Goal: Information Seeking & Learning: Check status

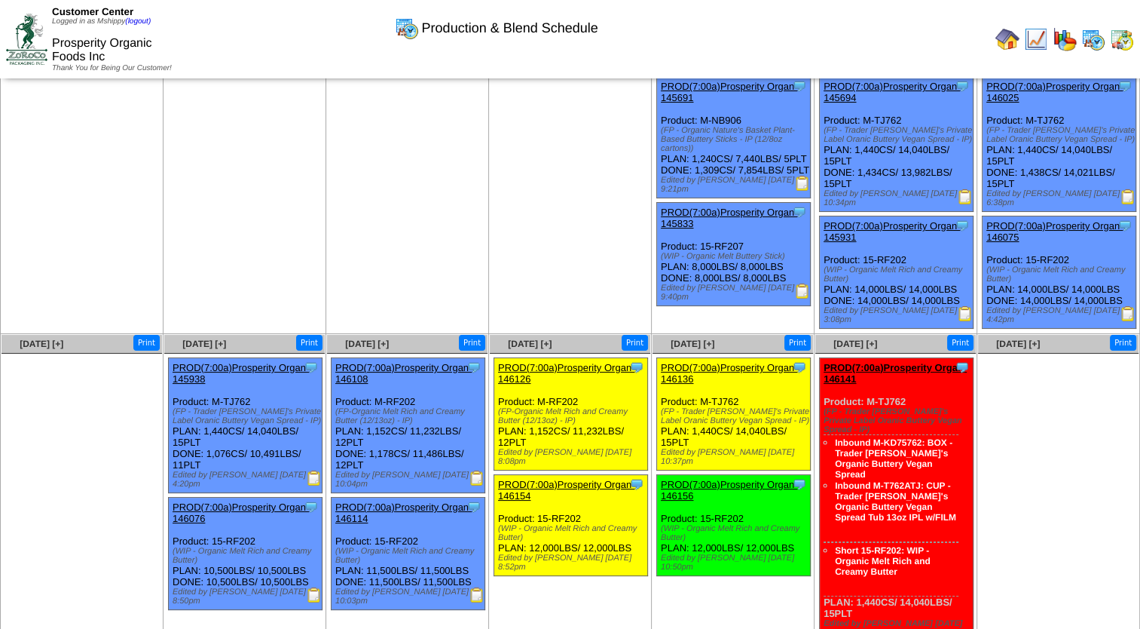
scroll to position [75, 0]
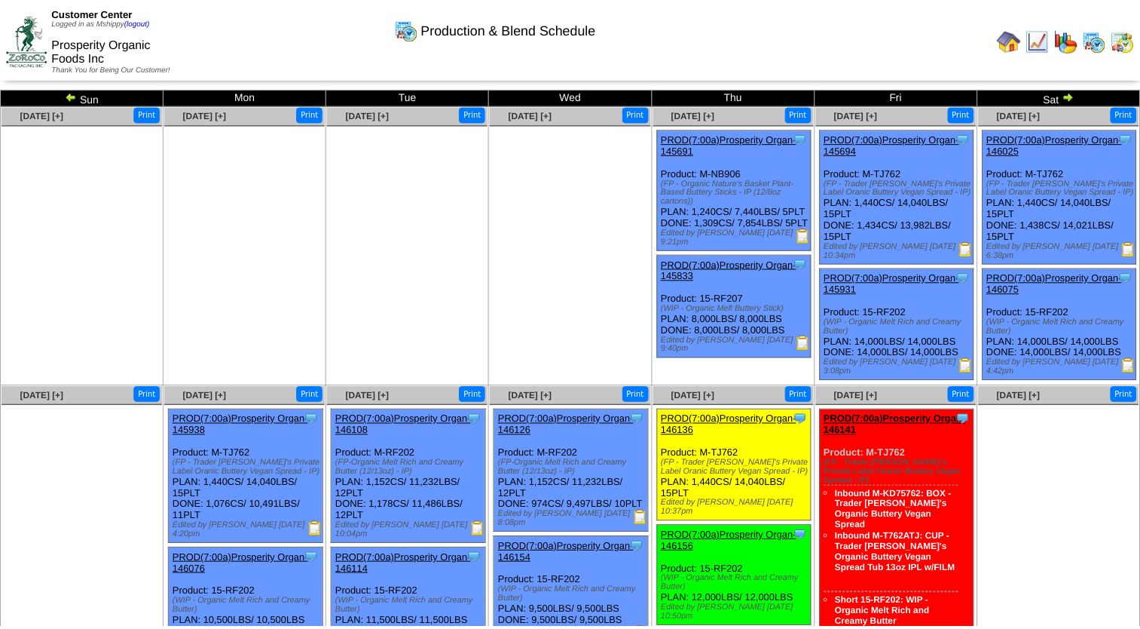
scroll to position [75, 0]
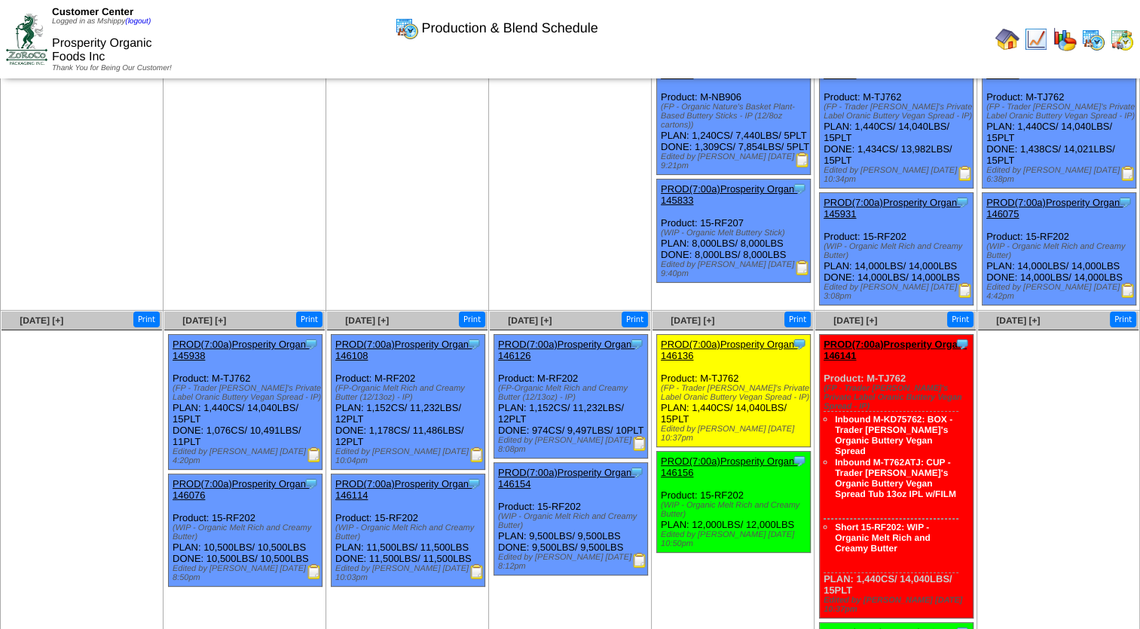
click at [1070, 44] on img at bounding box center [1065, 39] width 24 height 24
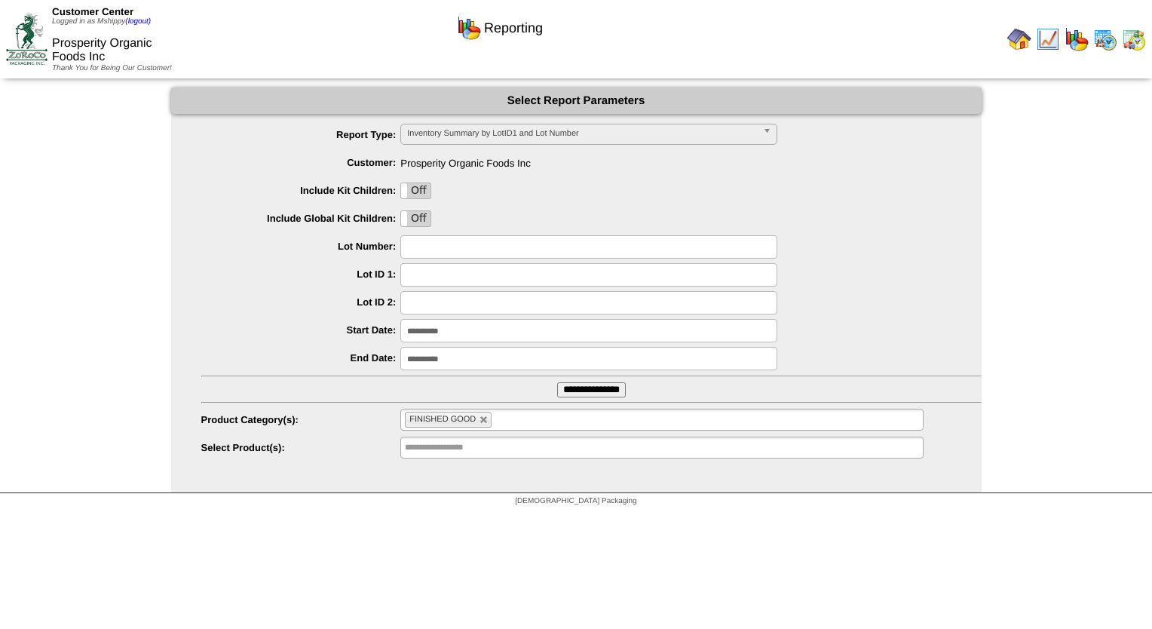
click at [576, 394] on input "**********" at bounding box center [591, 389] width 69 height 15
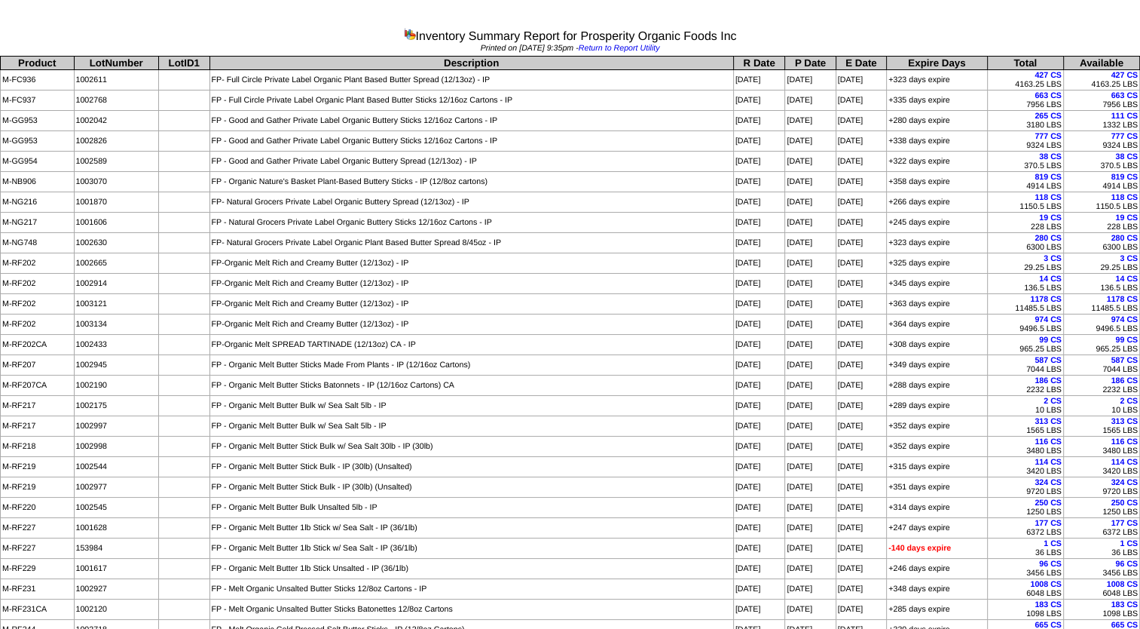
drag, startPoint x: 1137, startPoint y: 617, endPoint x: 9, endPoint y: 65, distance: 1256.3
click at [9, 65] on tbody "Product LotNumber LotID1 Description R Date P Date E Date Expire Days Total Ava…" at bounding box center [571, 399] width 1140 height 685
copy tbody "Product LotNumber LotID1 Description R Date P Date E Date Expire Days Total Ava…"
click at [99, 19] on div at bounding box center [570, 31] width 1140 height 63
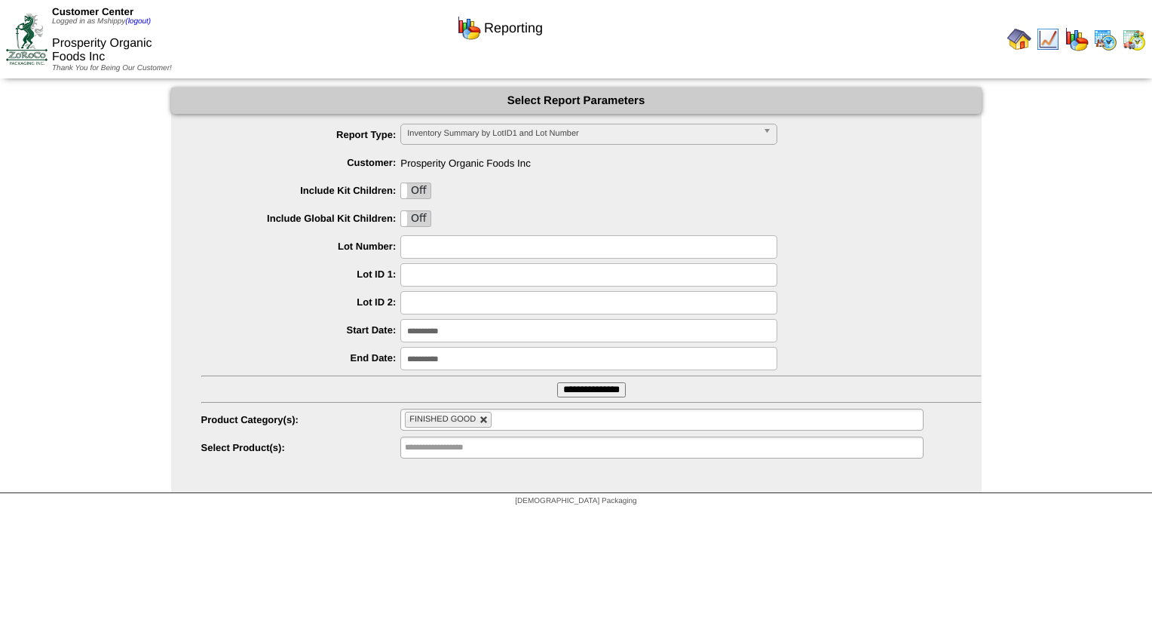
click at [481, 421] on link at bounding box center [483, 419] width 9 height 9
type input "**********"
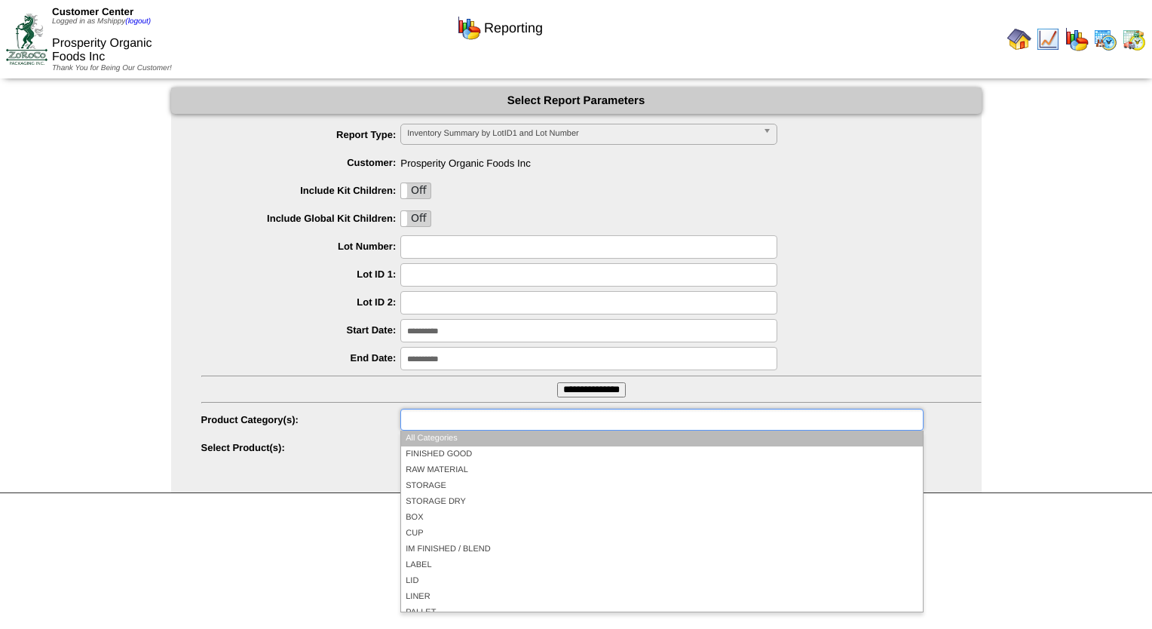
click at [473, 421] on input "text" at bounding box center [453, 419] width 96 height 19
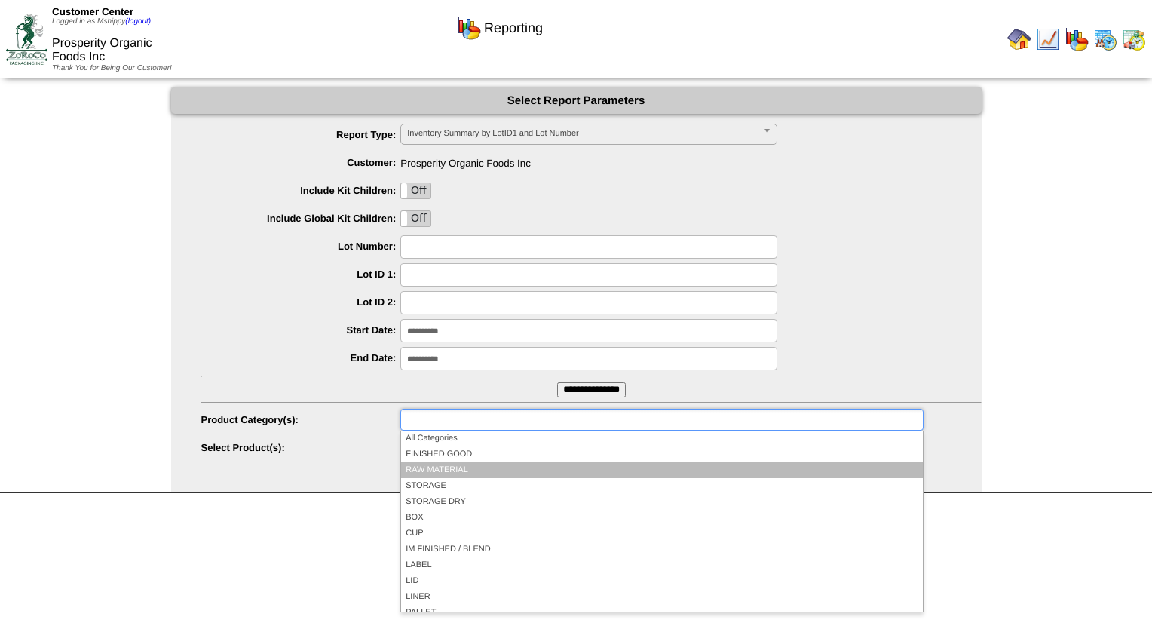
click at [494, 464] on li "RAW MATERIAL" at bounding box center [661, 470] width 521 height 16
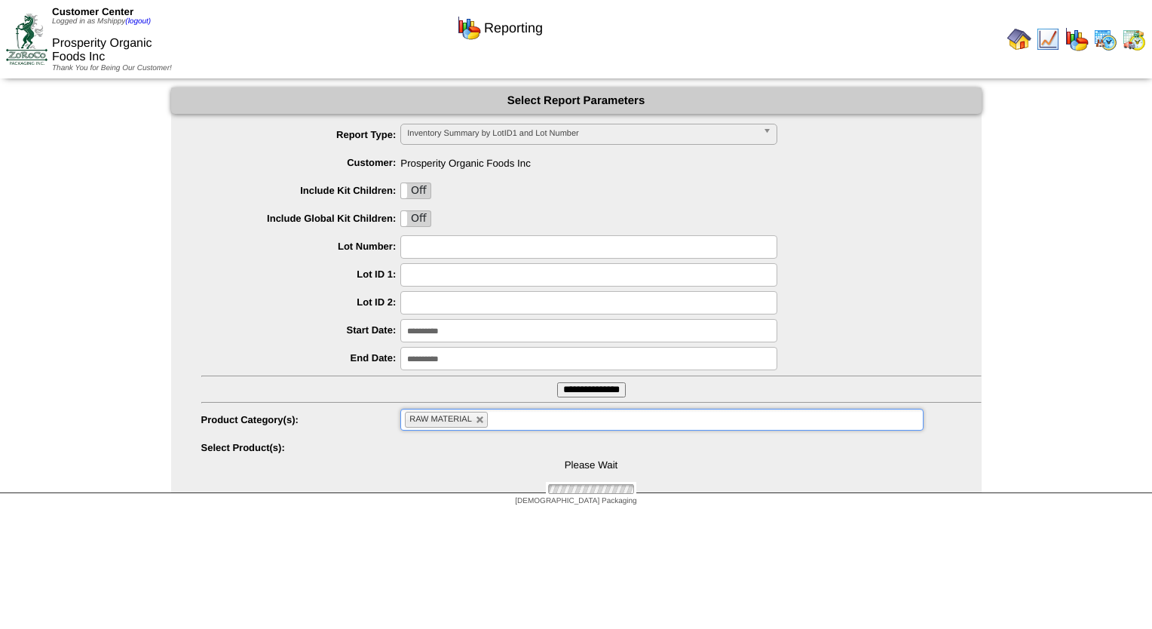
click at [604, 396] on input "**********" at bounding box center [591, 389] width 69 height 15
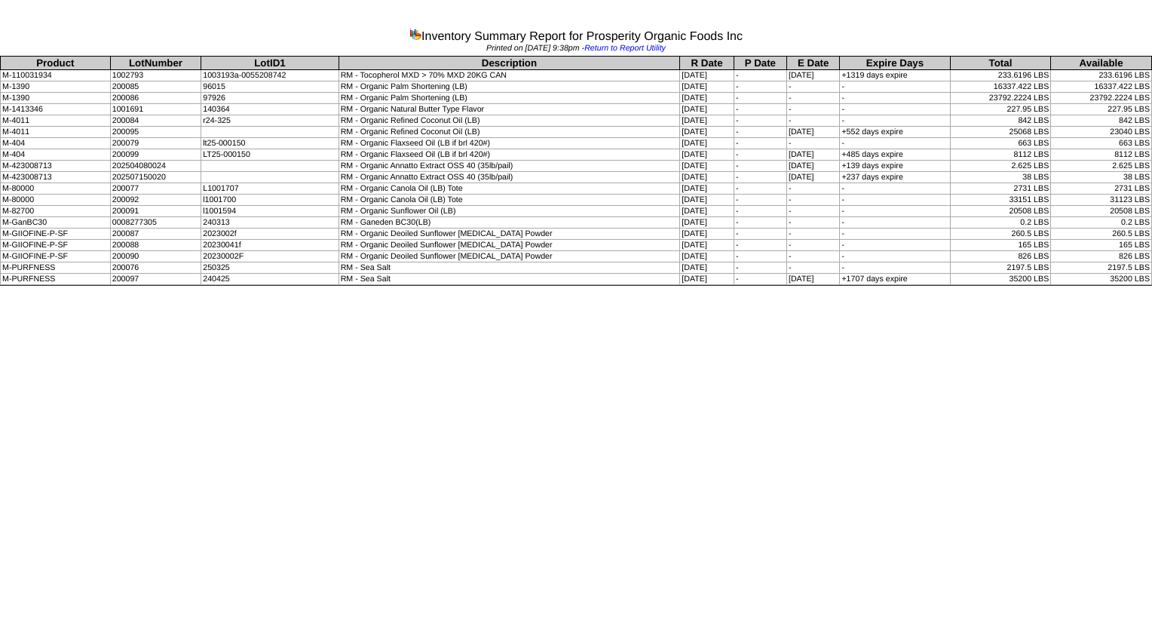
drag, startPoint x: 1149, startPoint y: 279, endPoint x: 33, endPoint y: 65, distance: 1135.9
click at [33, 65] on tbody "Product LotNumber LotID1 Description R Date P Date E Date Expire Days Total Ava…" at bounding box center [576, 171] width 1151 height 228
copy tbody "Product LotNumber LotID1 Description R Date P Date E Date Expire Days Total Ava…"
click at [150, 157] on td "200099" at bounding box center [155, 154] width 91 height 11
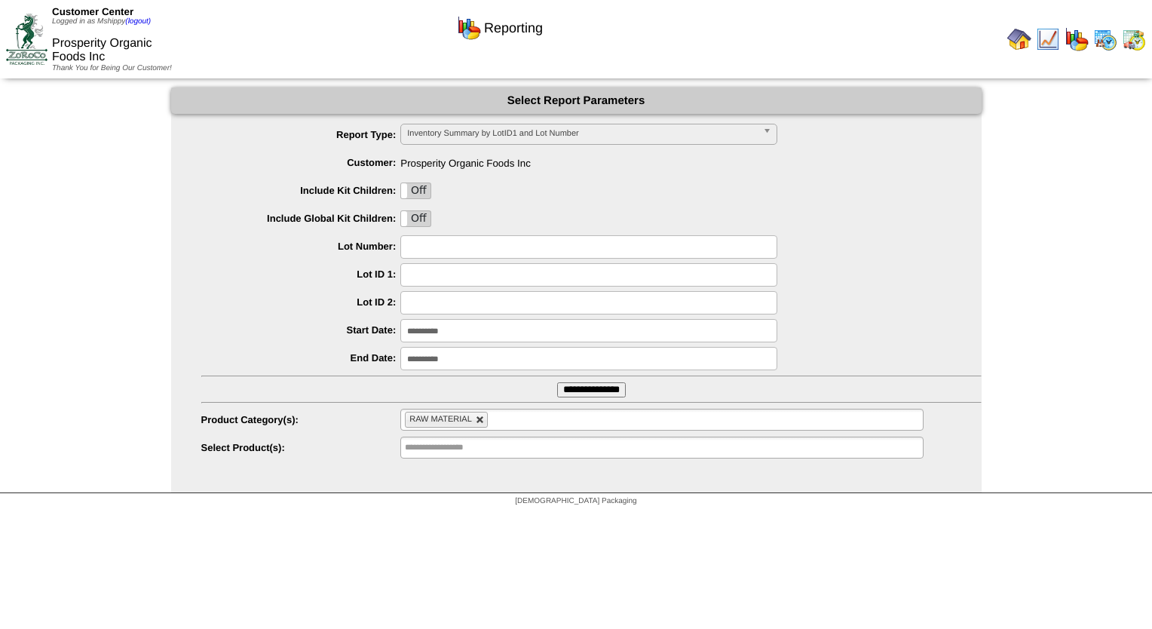
click at [480, 420] on link at bounding box center [480, 419] width 9 height 9
type input "**********"
click at [466, 420] on input "text" at bounding box center [453, 419] width 96 height 19
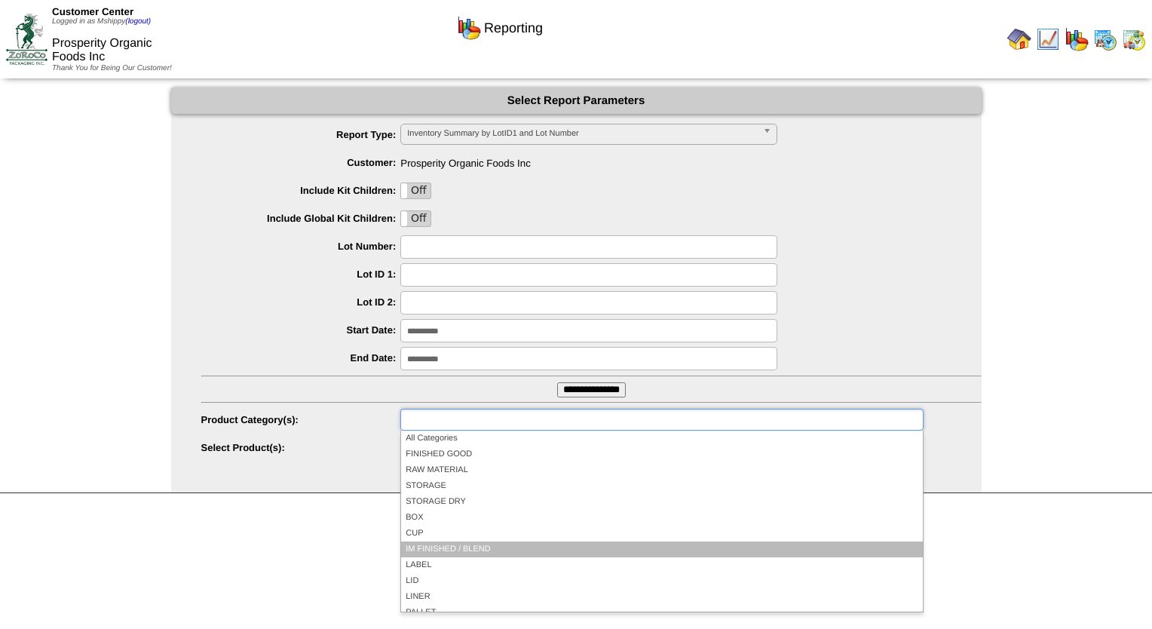
click at [476, 547] on li "IM FINISHED / BLEND" at bounding box center [661, 549] width 521 height 16
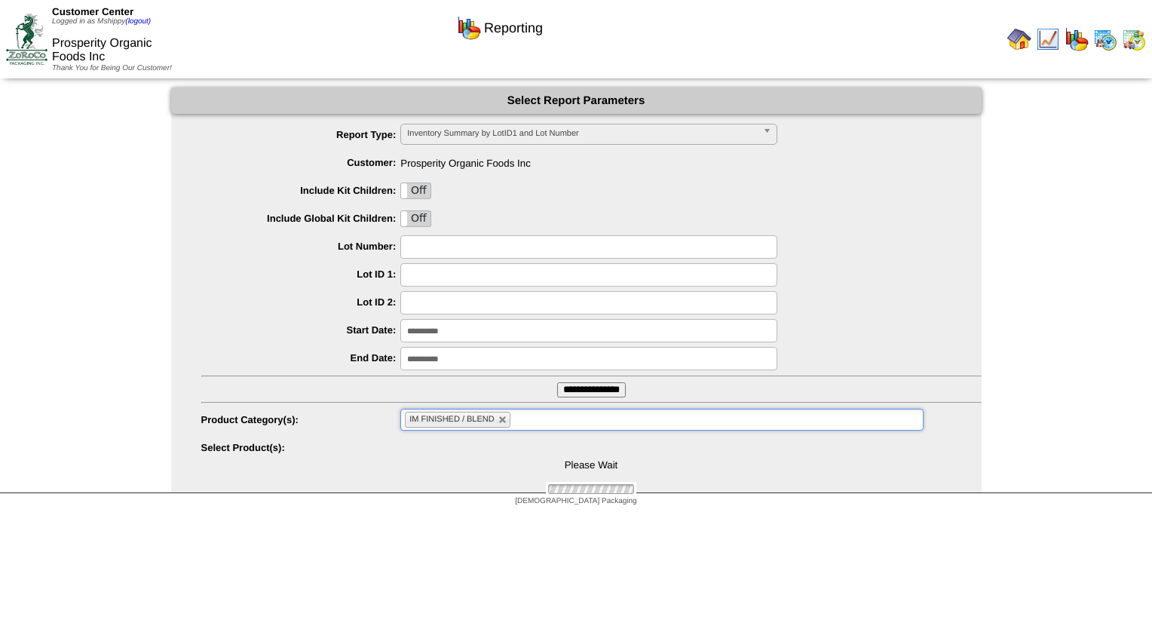
click at [582, 395] on input "**********" at bounding box center [591, 389] width 69 height 15
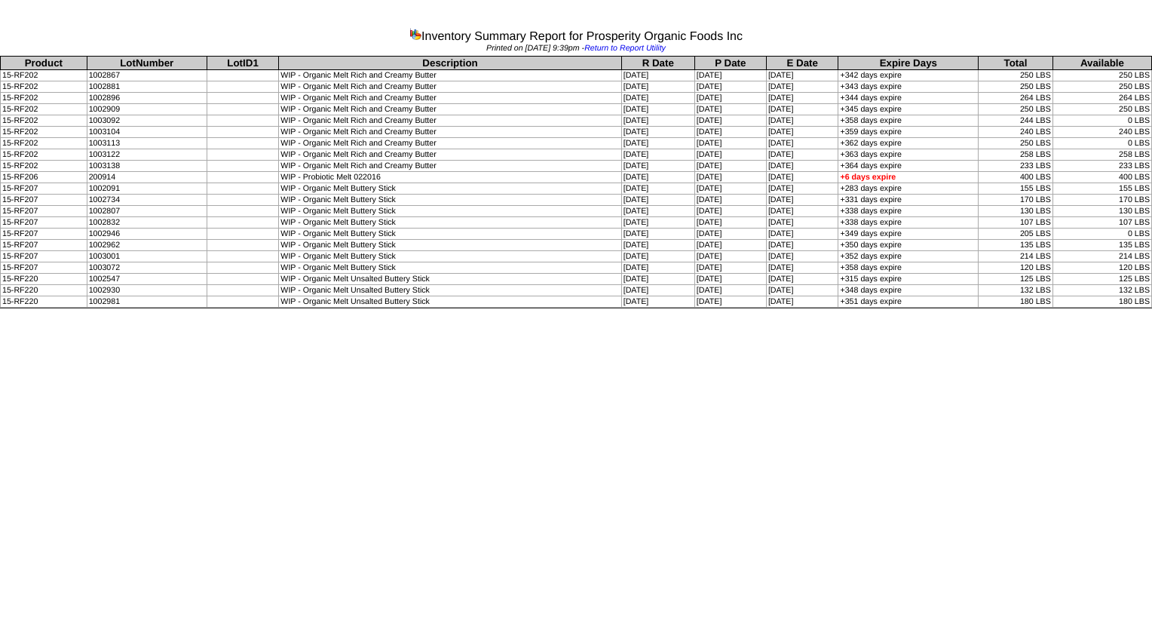
drag, startPoint x: 1148, startPoint y: 298, endPoint x: 17, endPoint y: 66, distance: 1154.2
click at [17, 66] on tbody "Product LotNumber LotID1 Description R Date P Date E Date Expire Days Total Ava…" at bounding box center [576, 182] width 1151 height 251
copy tbody "Product LotNumber LotID1 Description R Date P Date E Date Expire Days Total Ava…"
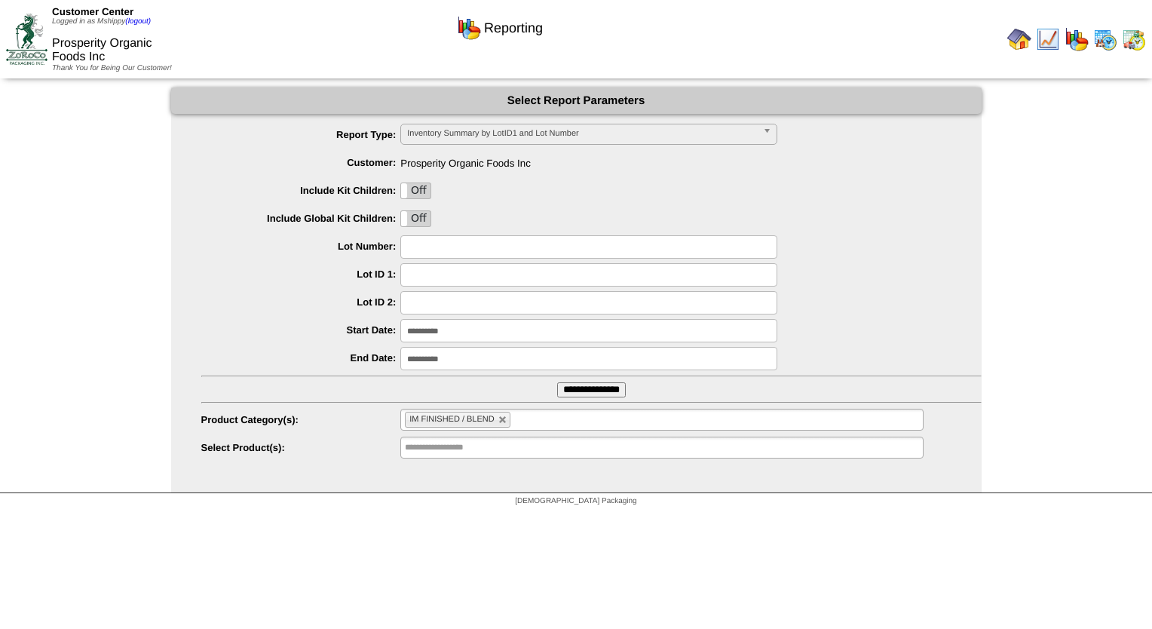
click at [498, 418] on link at bounding box center [502, 419] width 9 height 9
type input "**********"
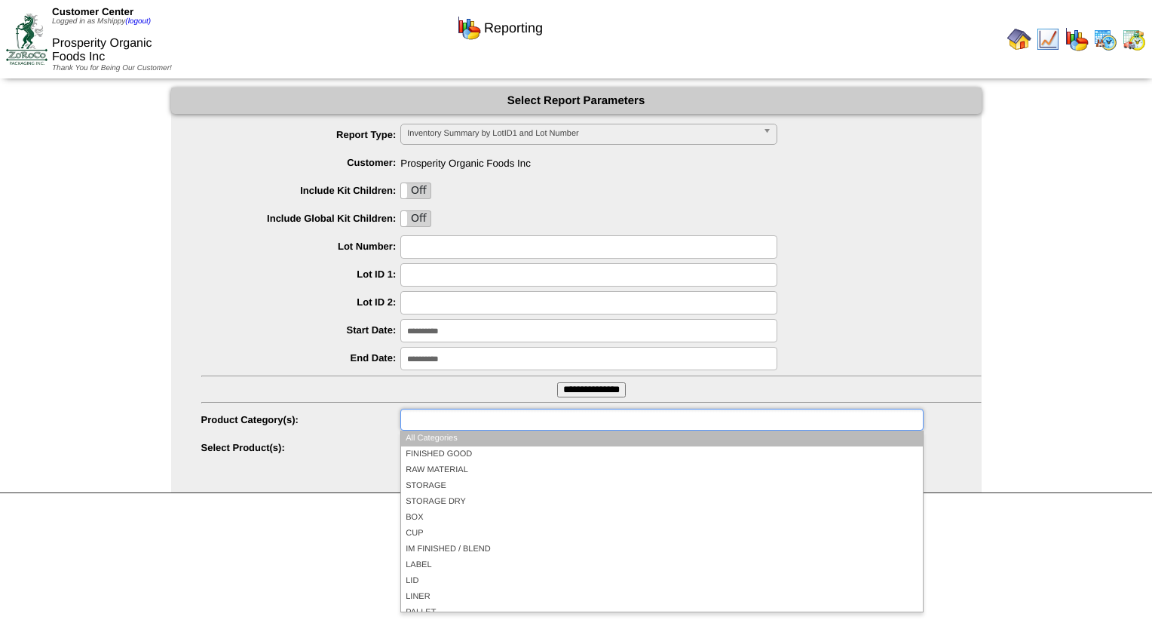
click at [498, 418] on input "text" at bounding box center [453, 419] width 96 height 19
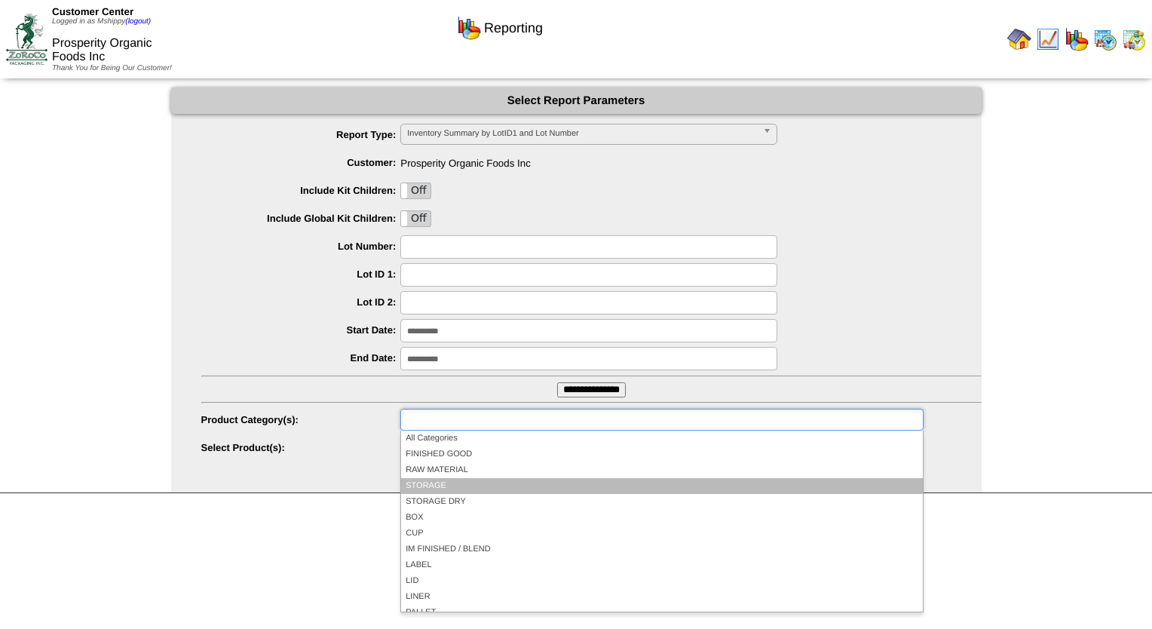
click at [438, 485] on li "STORAGE" at bounding box center [661, 486] width 521 height 16
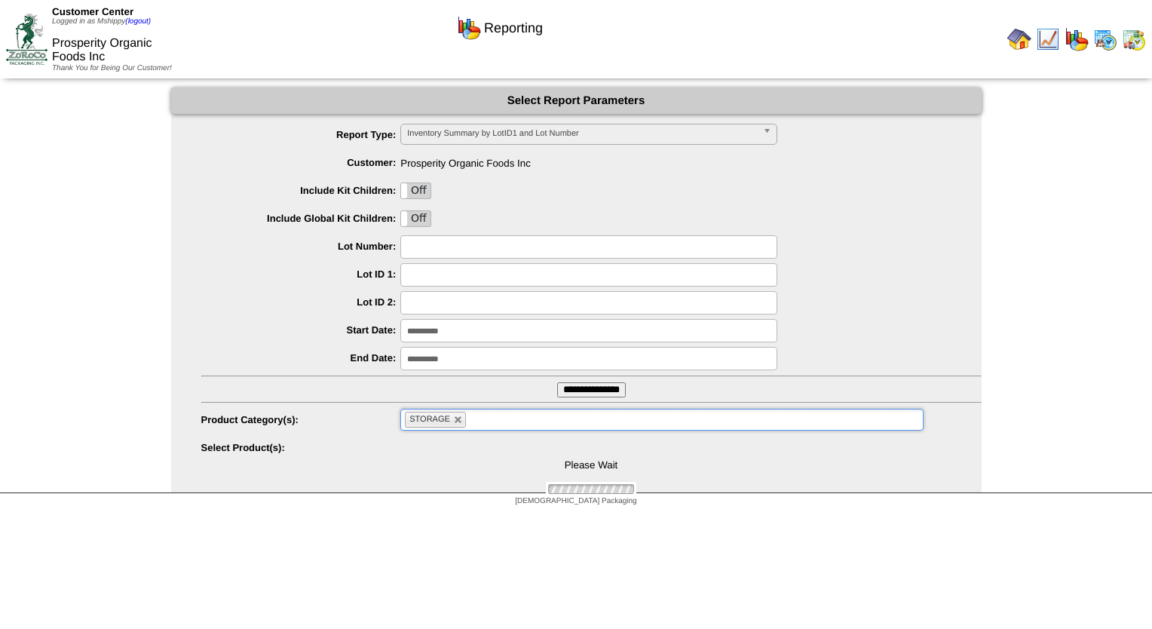
click at [495, 424] on ul "STORAGE" at bounding box center [661, 420] width 522 height 22
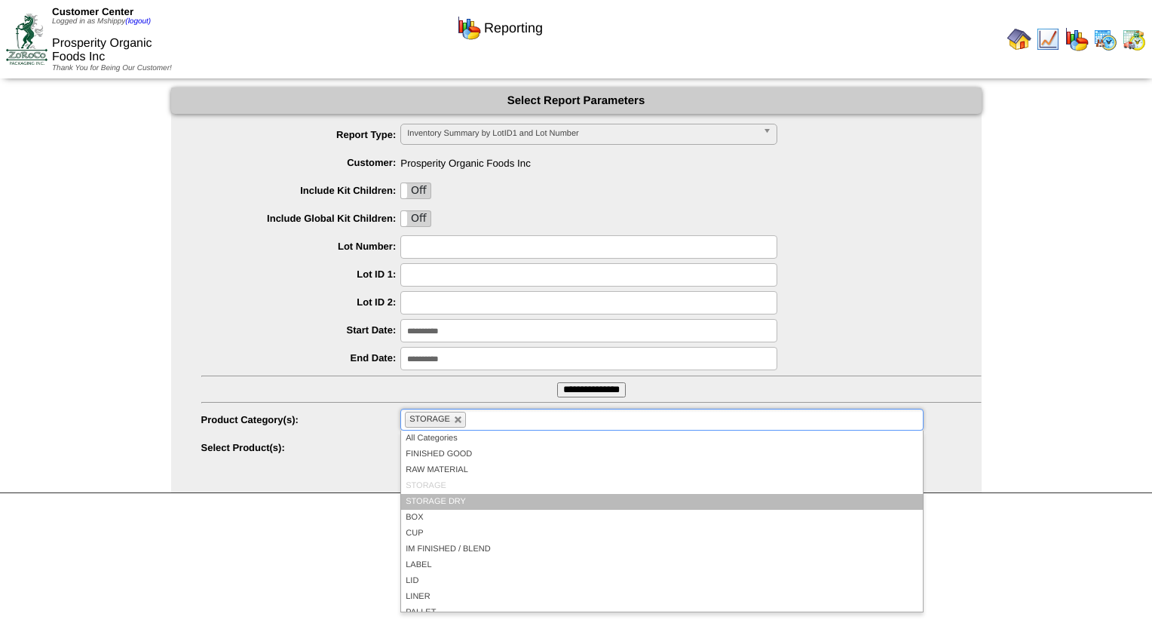
click at [467, 494] on li "STORAGE DRY" at bounding box center [661, 502] width 521 height 16
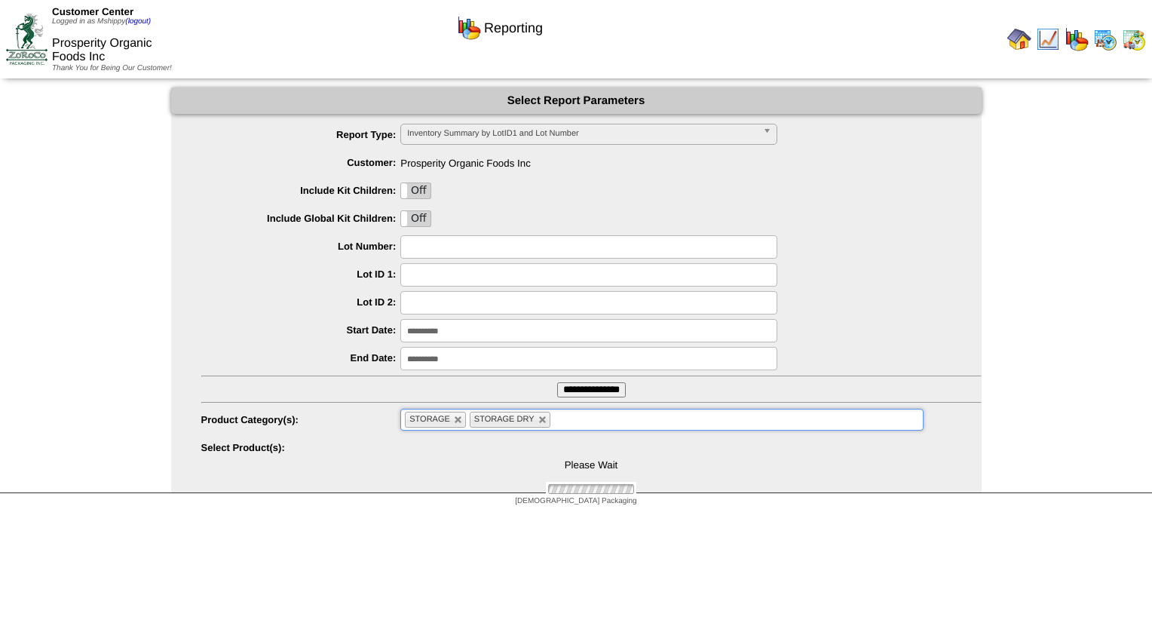
click at [584, 424] on ul "STORAGE STORAGE DRY" at bounding box center [661, 420] width 522 height 22
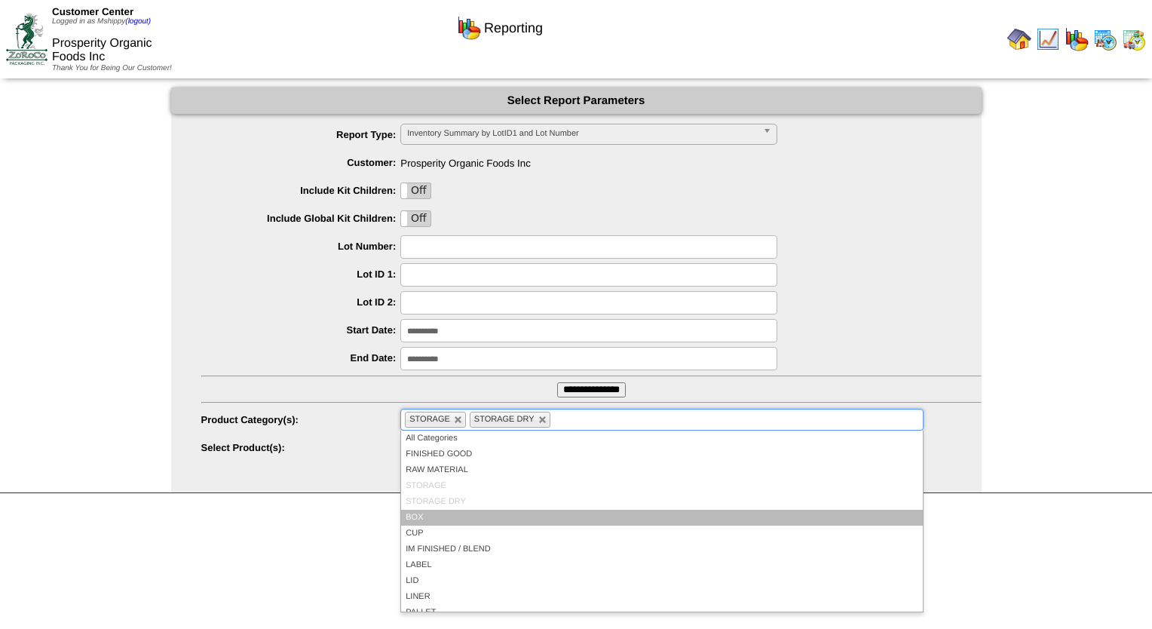
click at [448, 519] on li "BOX" at bounding box center [661, 518] width 521 height 16
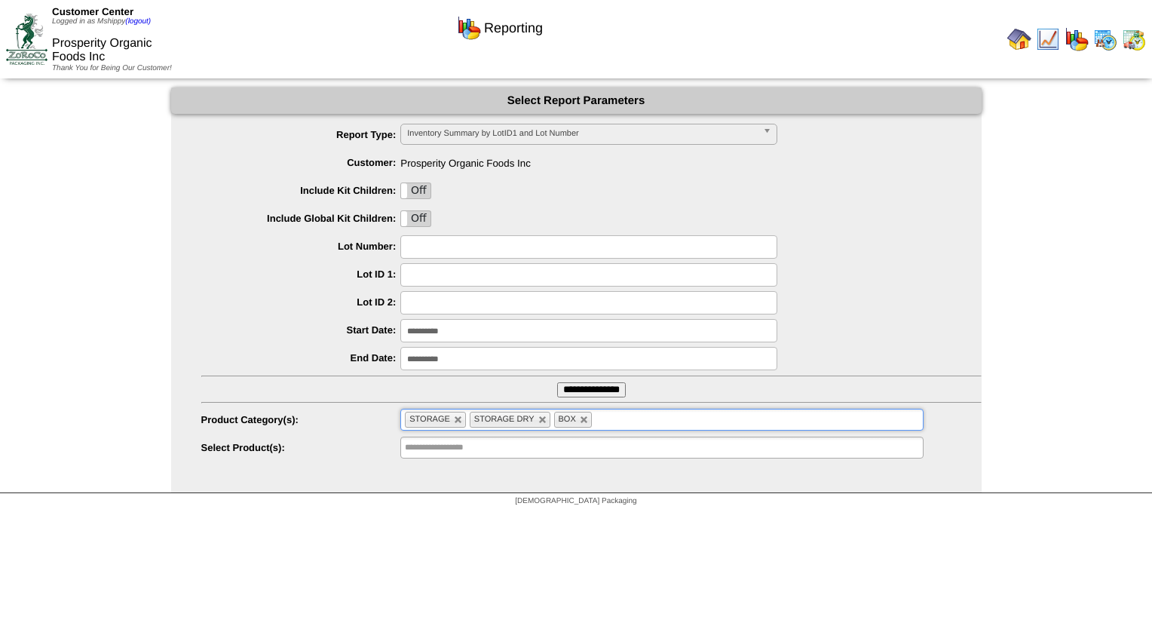
click at [621, 427] on ul "STORAGE STORAGE DRY BOX" at bounding box center [661, 420] width 522 height 22
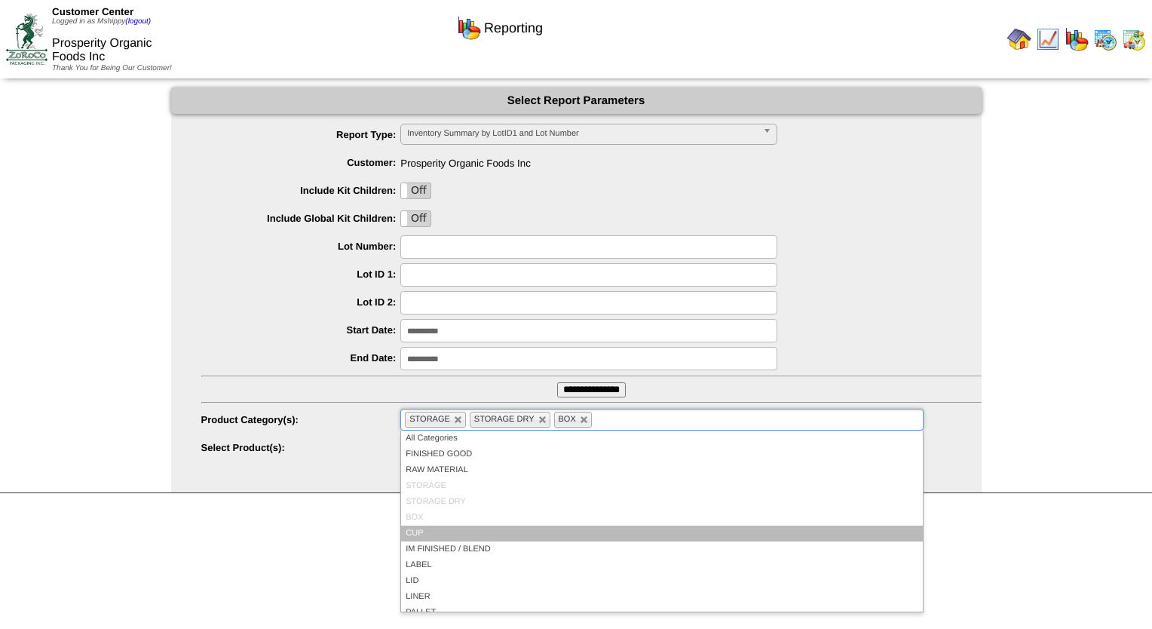
click at [479, 529] on li "CUP" at bounding box center [661, 533] width 521 height 16
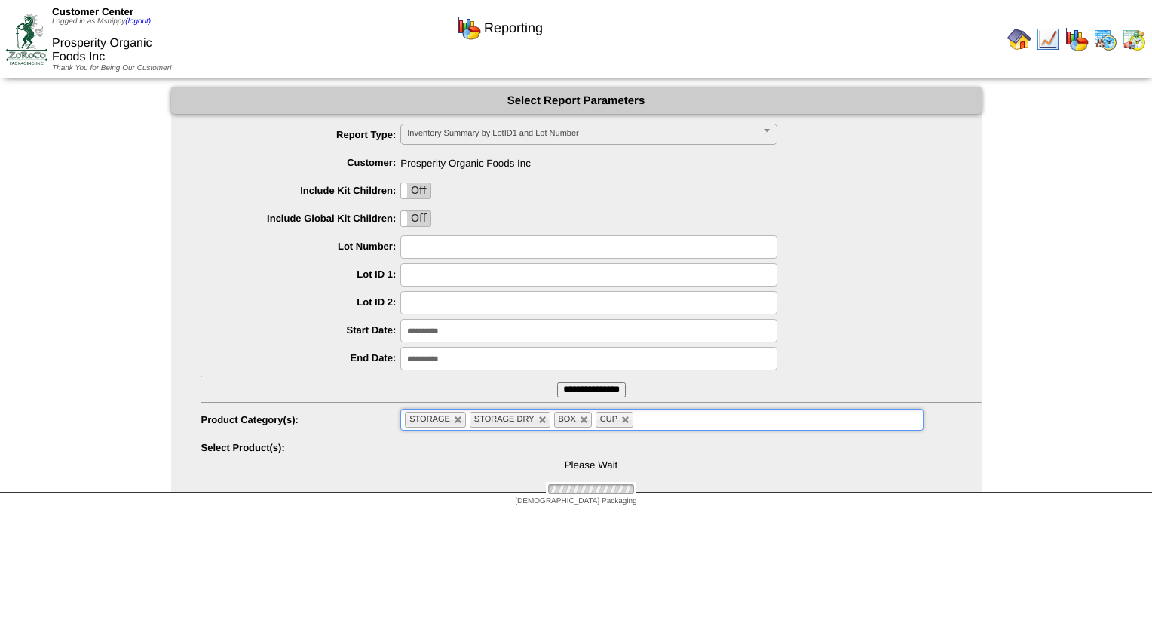
click at [667, 421] on ul "STORAGE STORAGE DRY BOX CUP" at bounding box center [661, 420] width 522 height 22
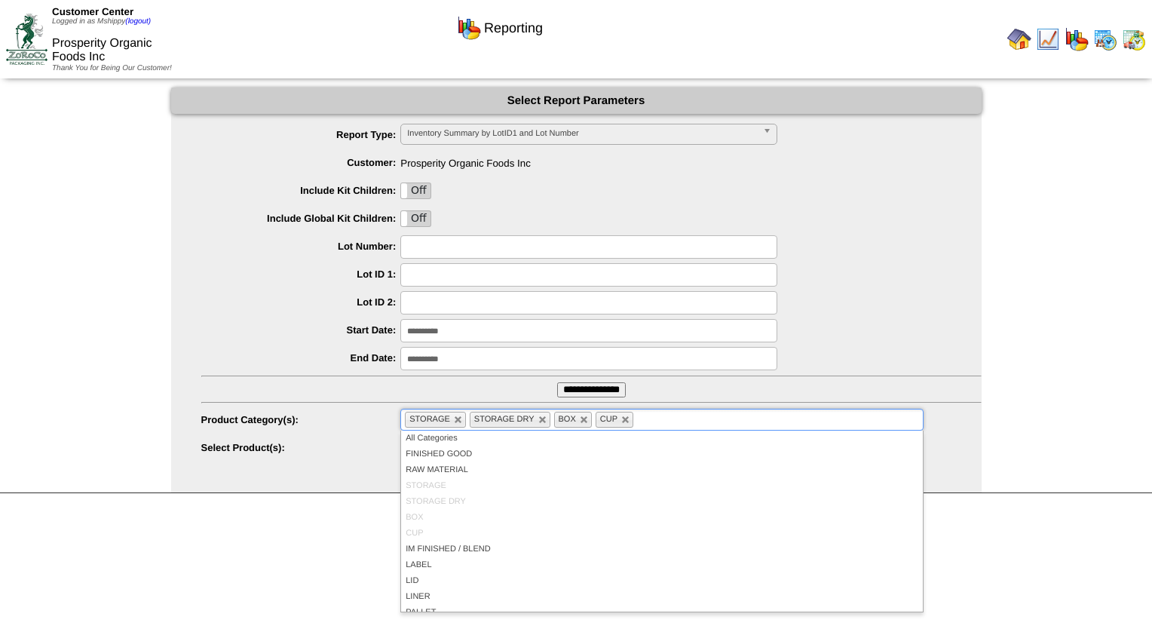
scroll to position [75, 0]
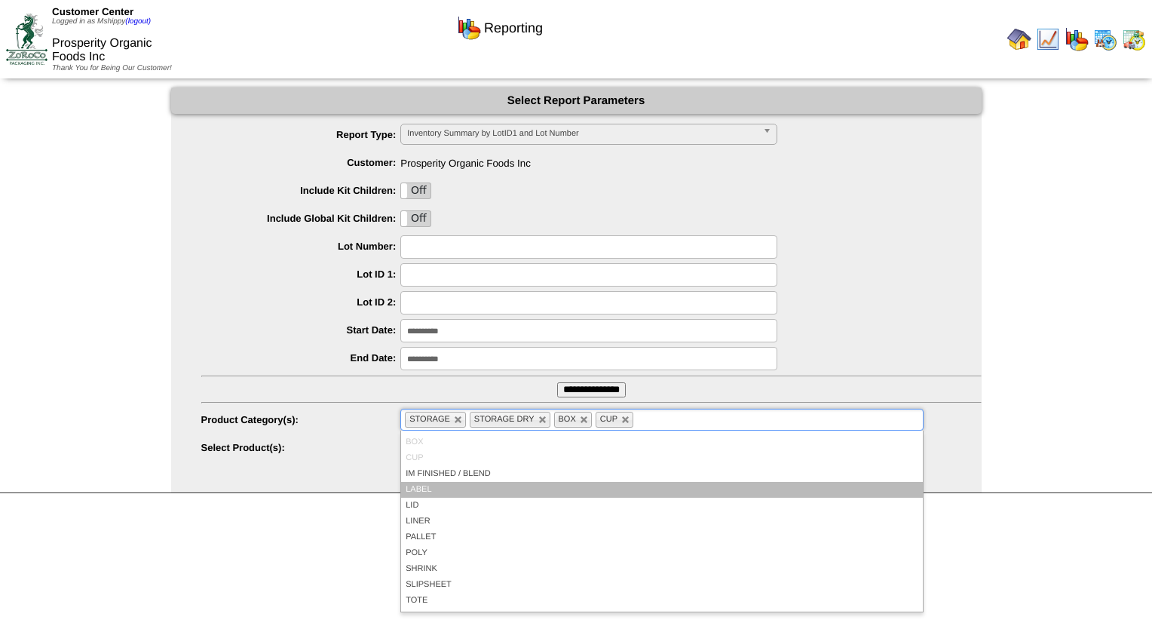
click at [451, 481] on li "IM FINISHED / BLEND" at bounding box center [661, 474] width 521 height 16
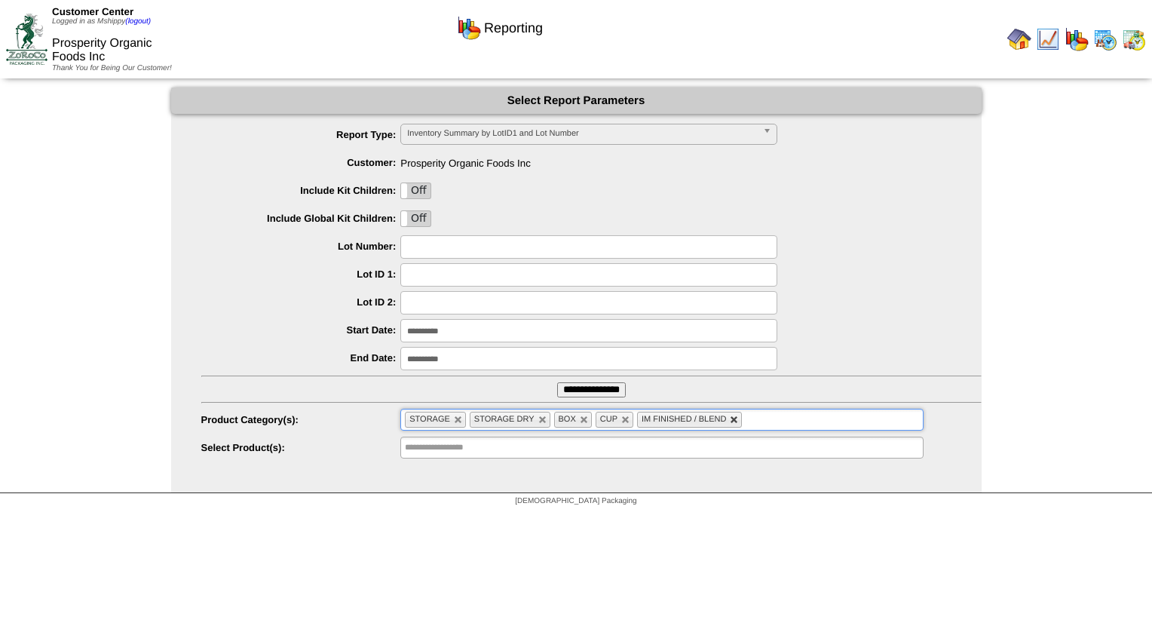
click at [730, 423] on link at bounding box center [734, 419] width 9 height 9
click at [715, 420] on ul "STORAGE STORAGE DRY BOX CUP" at bounding box center [661, 420] width 522 height 22
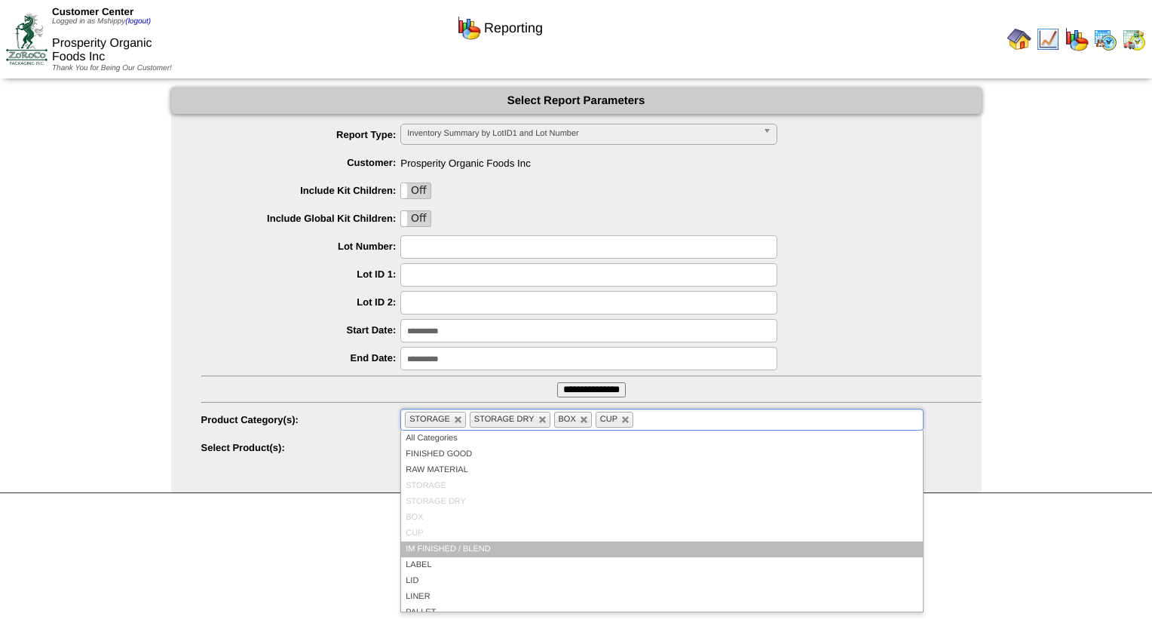
click at [487, 553] on li "IM FINISHED / BLEND" at bounding box center [661, 549] width 521 height 16
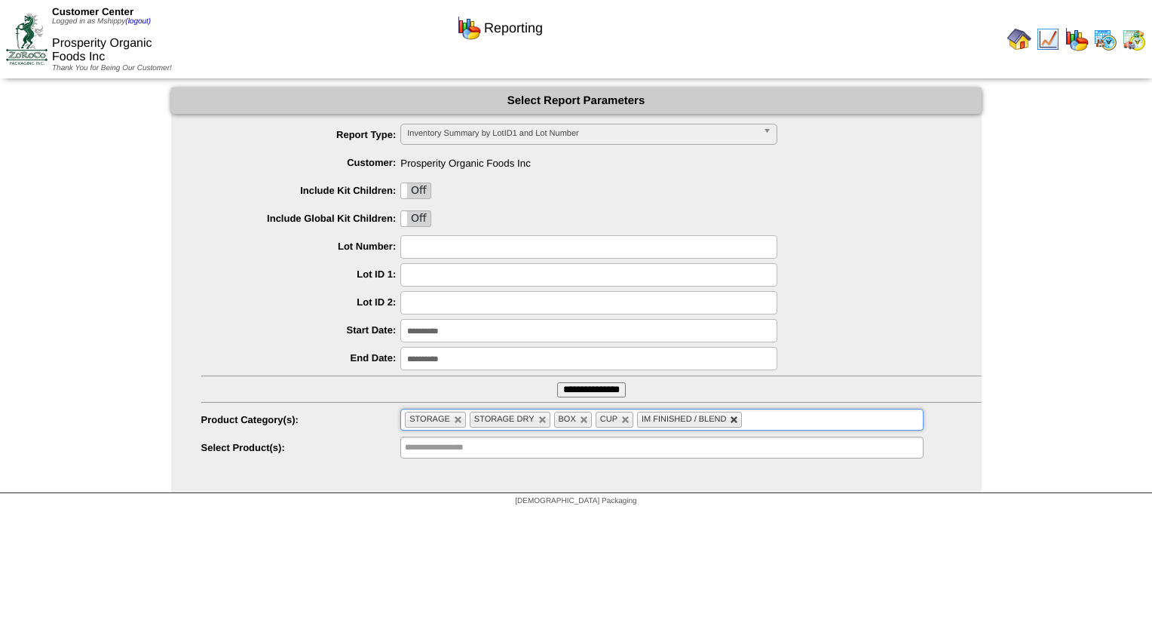
click at [730, 421] on link at bounding box center [734, 419] width 9 height 9
click at [728, 421] on ul "STORAGE STORAGE DRY BOX CUP" at bounding box center [661, 420] width 522 height 22
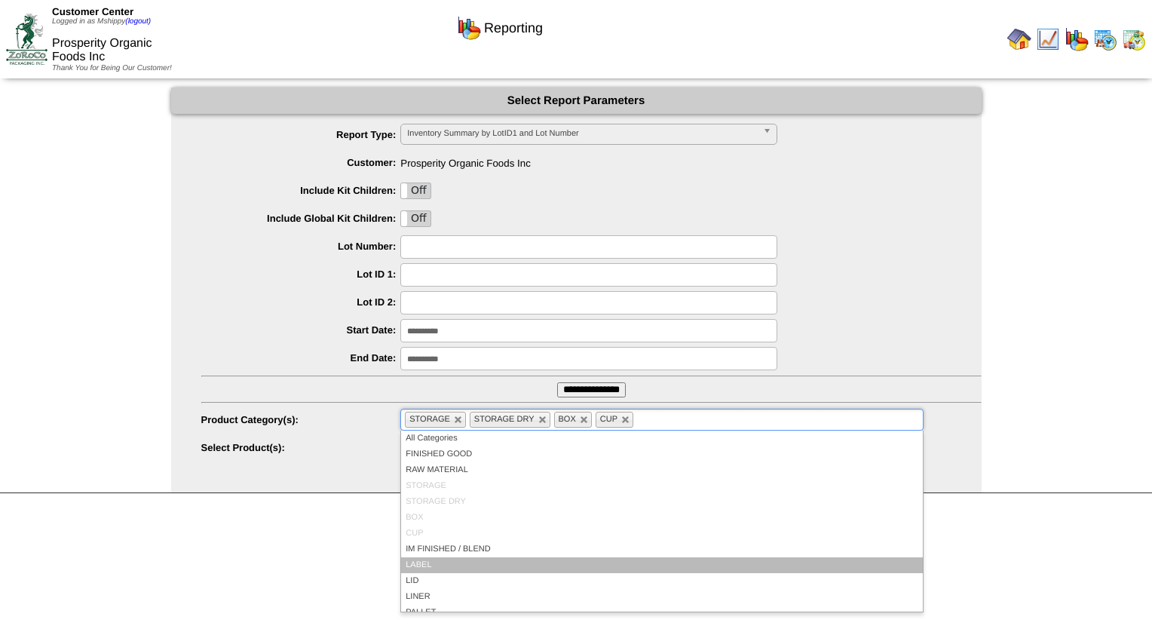
click at [449, 569] on li "LABEL" at bounding box center [661, 565] width 521 height 16
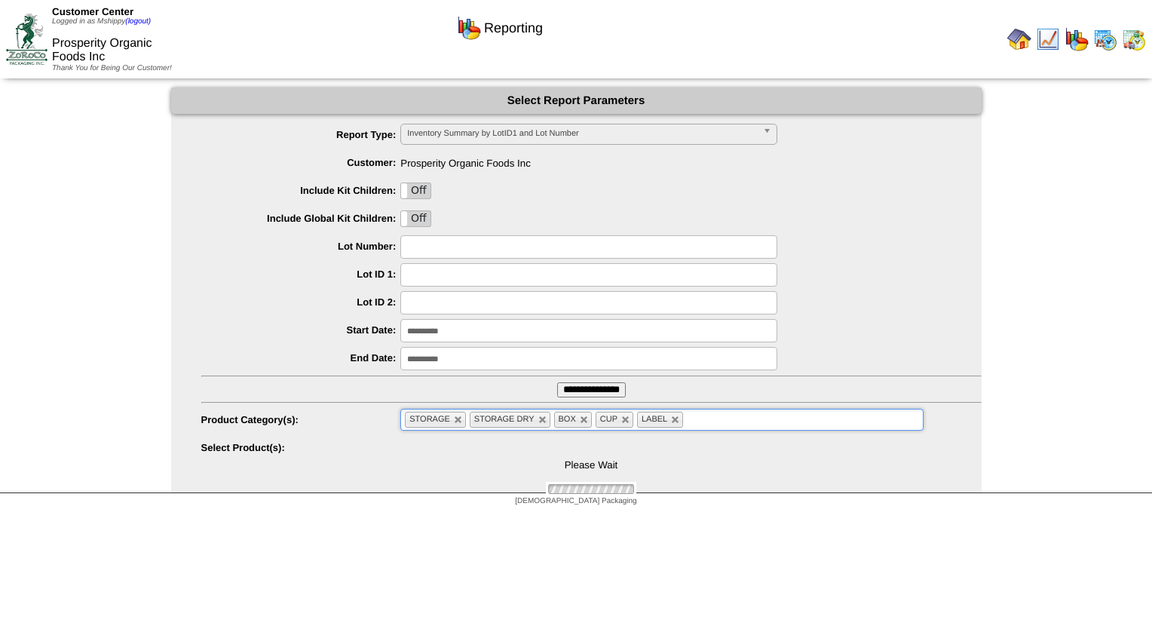
click at [724, 421] on ul "STORAGE STORAGE DRY BOX CUP LABEL" at bounding box center [661, 420] width 522 height 22
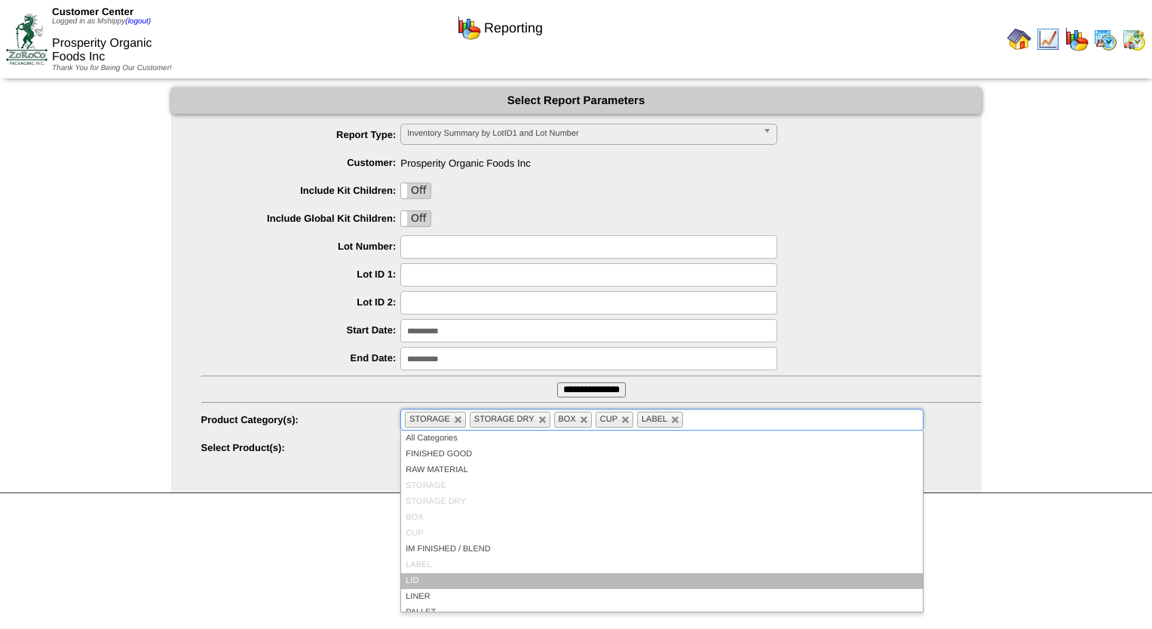
click at [510, 584] on li "LID" at bounding box center [661, 581] width 521 height 16
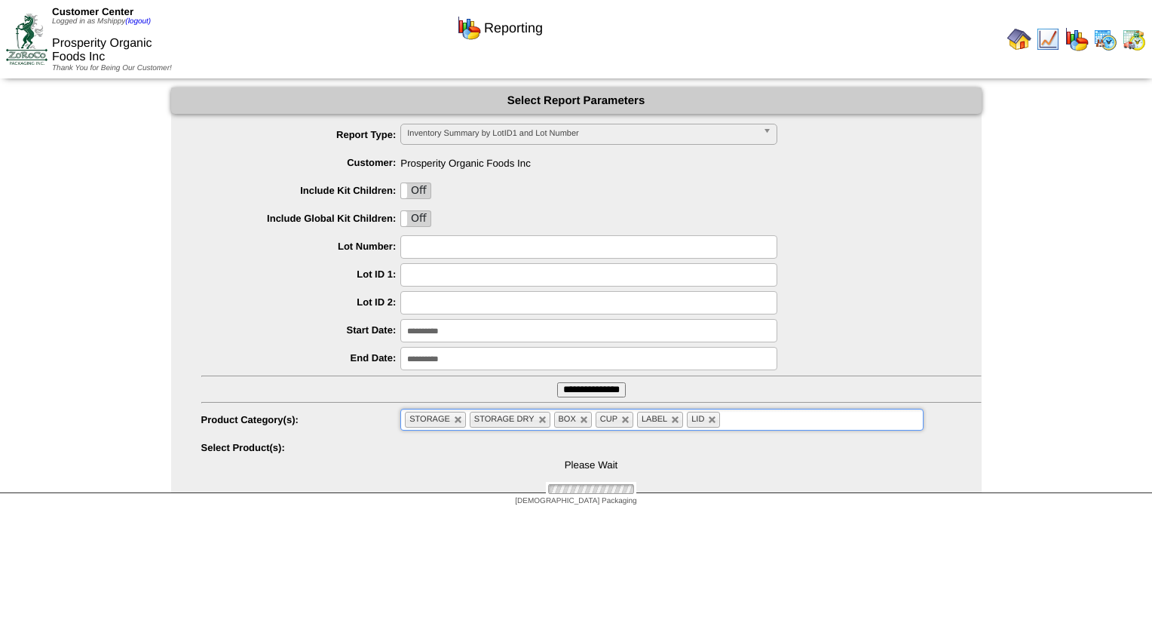
click at [739, 426] on input "text" at bounding box center [733, 419] width 19 height 19
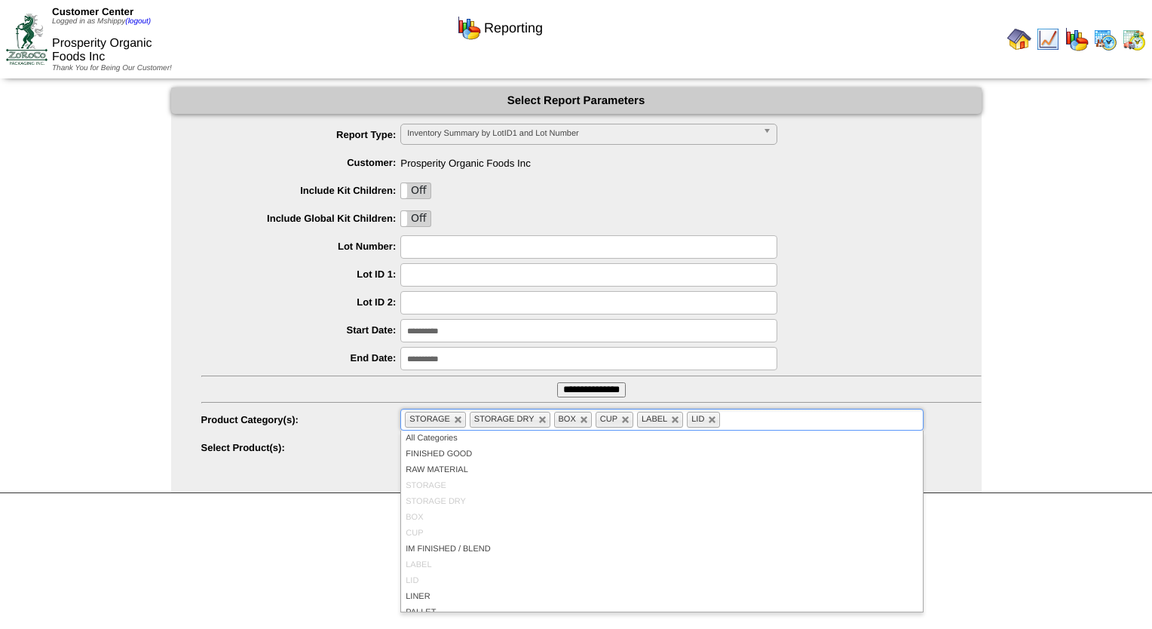
scroll to position [87, 0]
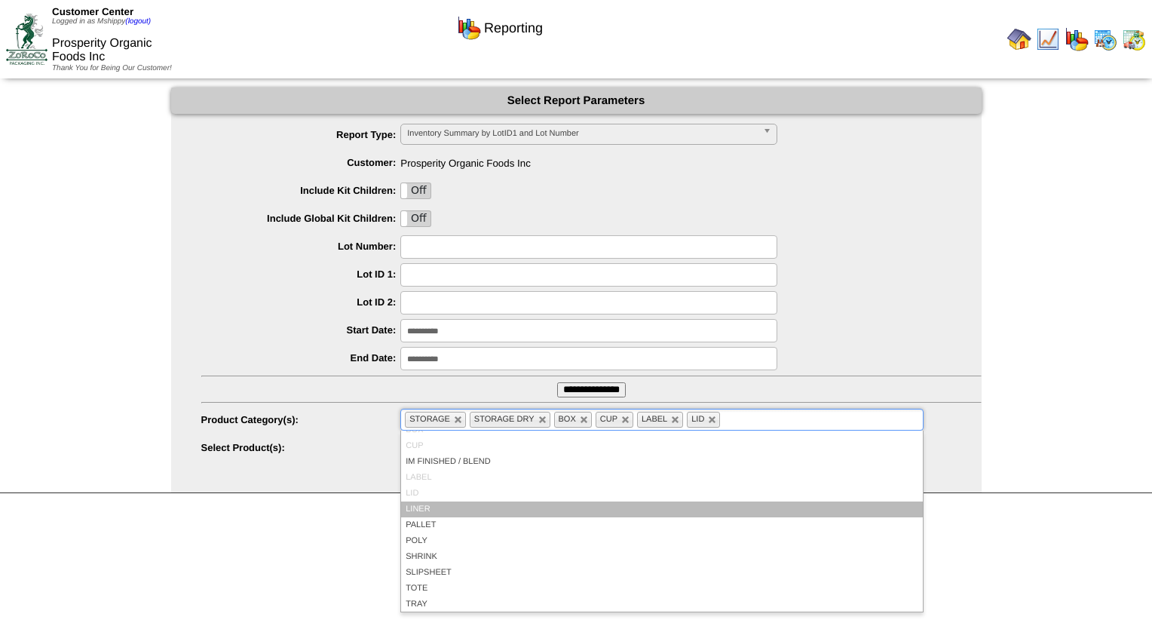
click at [479, 510] on li "LINER" at bounding box center [661, 509] width 521 height 16
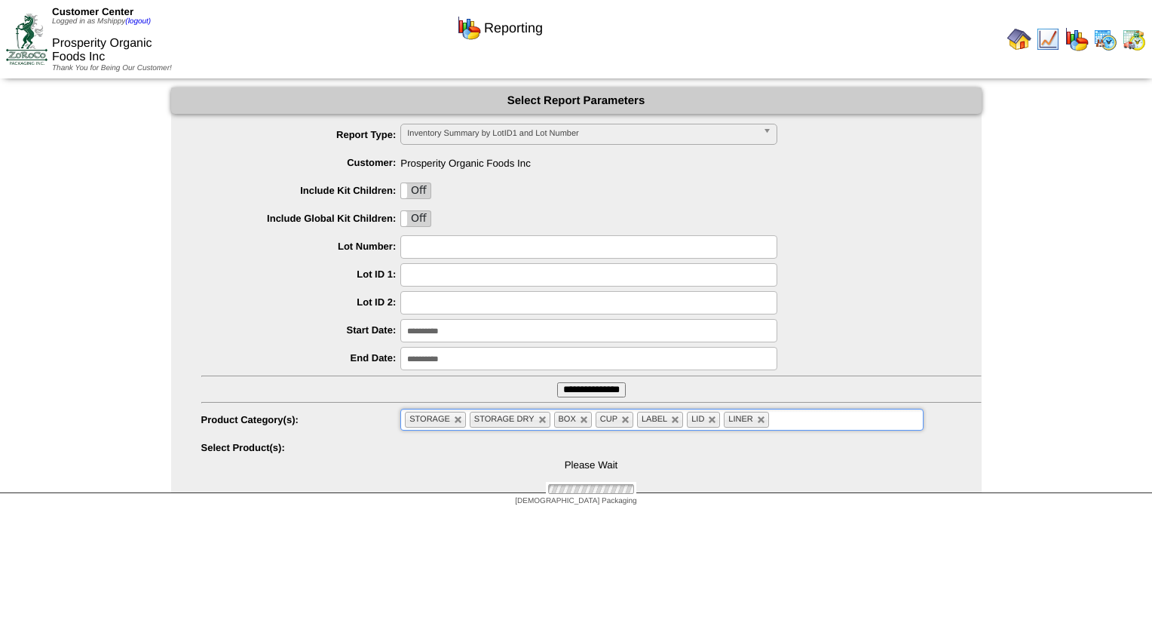
click at [794, 423] on ul "STORAGE STORAGE DRY BOX CUP LABEL LID LINER" at bounding box center [661, 420] width 522 height 22
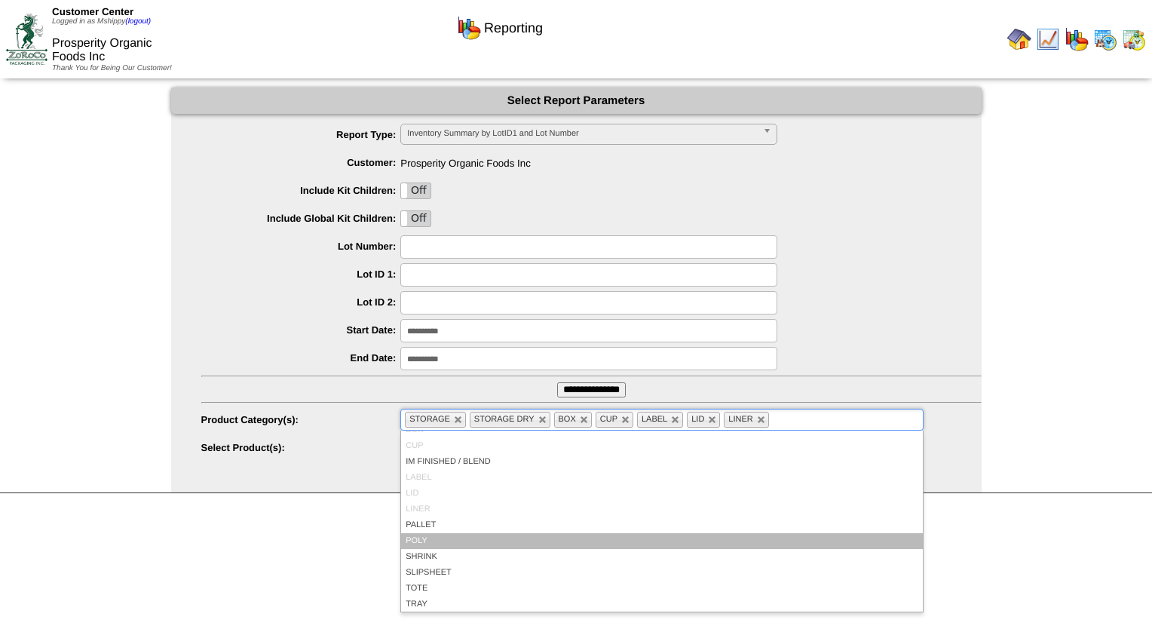
click at [450, 527] on li "PALLET" at bounding box center [661, 525] width 521 height 16
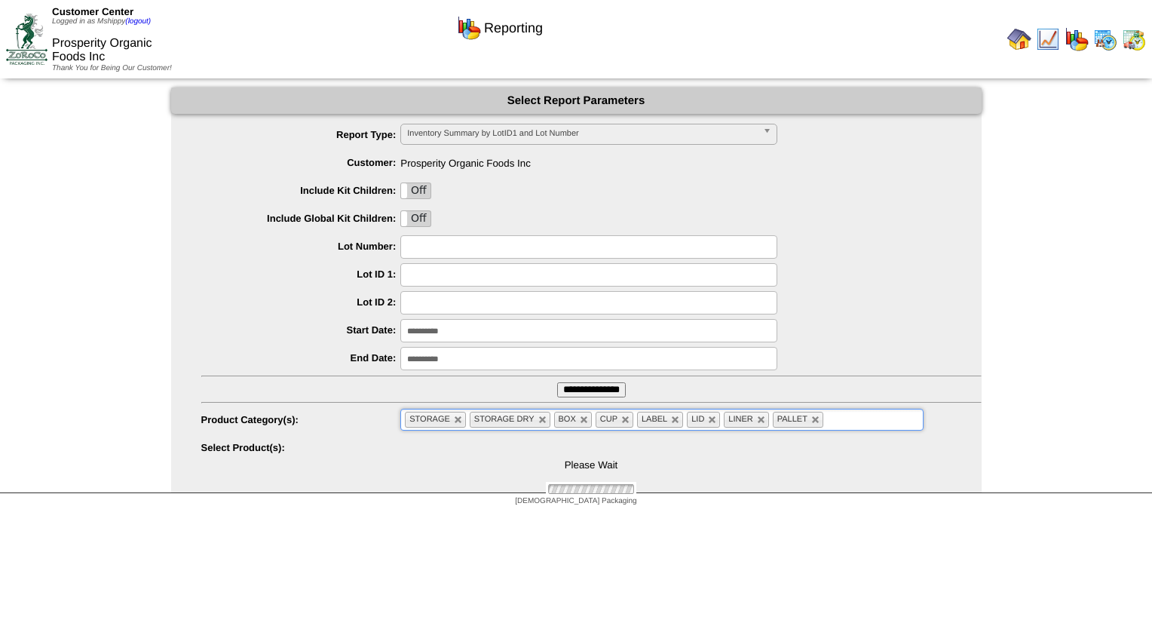
click at [861, 417] on ul "STORAGE STORAGE DRY BOX CUP LABEL LID LINER PALLET" at bounding box center [661, 420] width 522 height 22
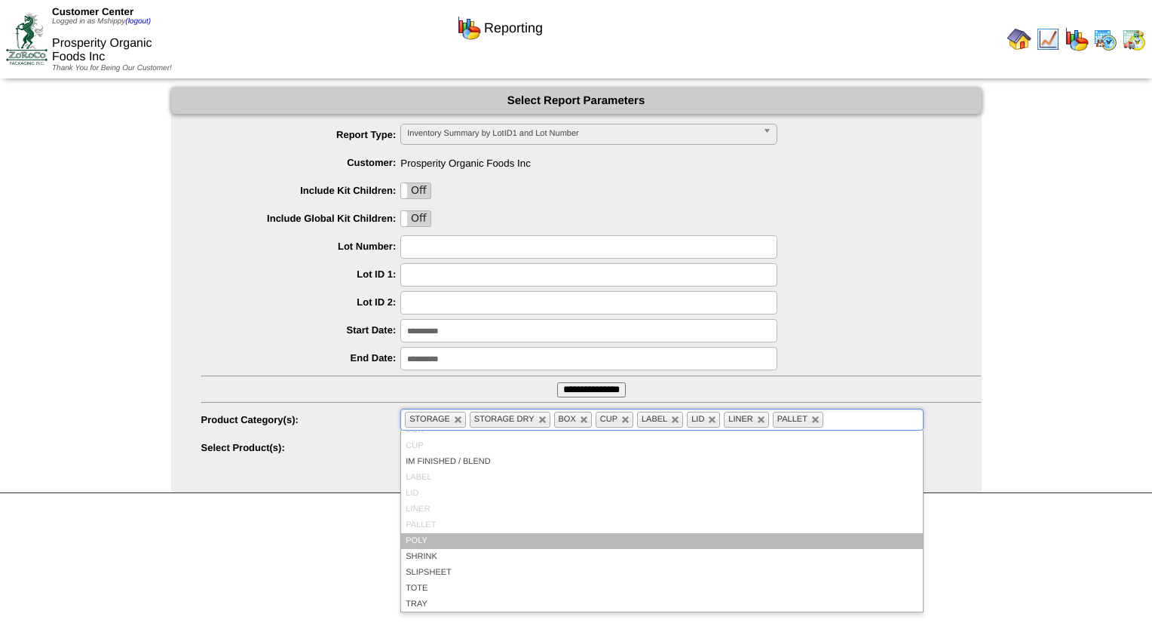
click at [467, 533] on li "POLY" at bounding box center [661, 541] width 521 height 16
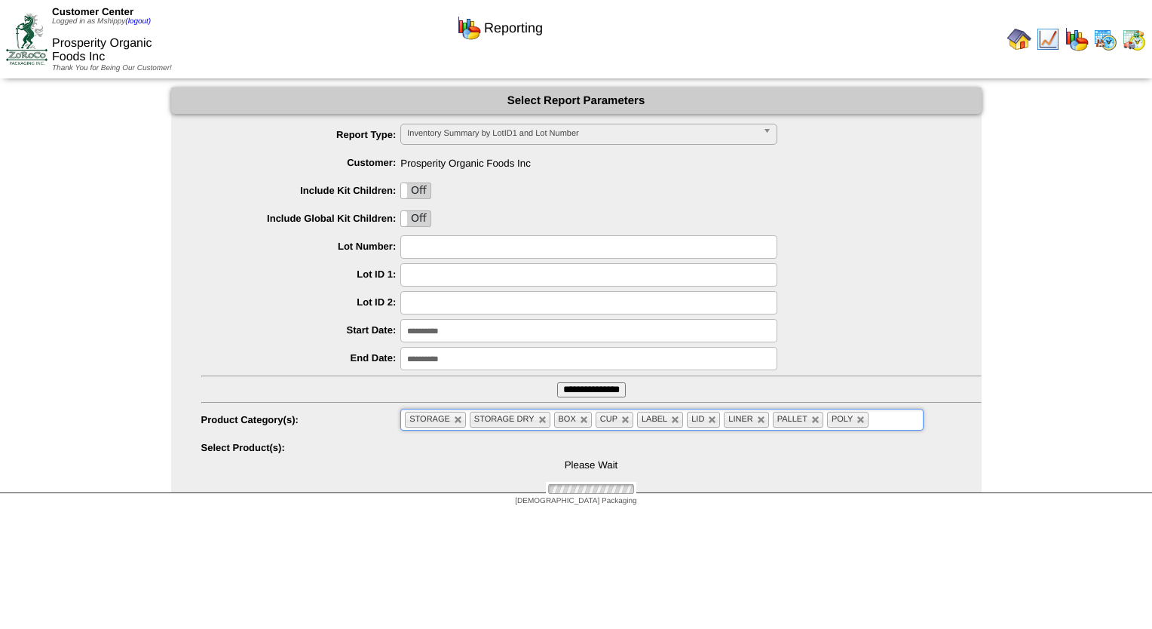
click at [904, 418] on ul "STORAGE STORAGE DRY BOX CUP LABEL LID LINER PALLET POLY" at bounding box center [661, 420] width 522 height 22
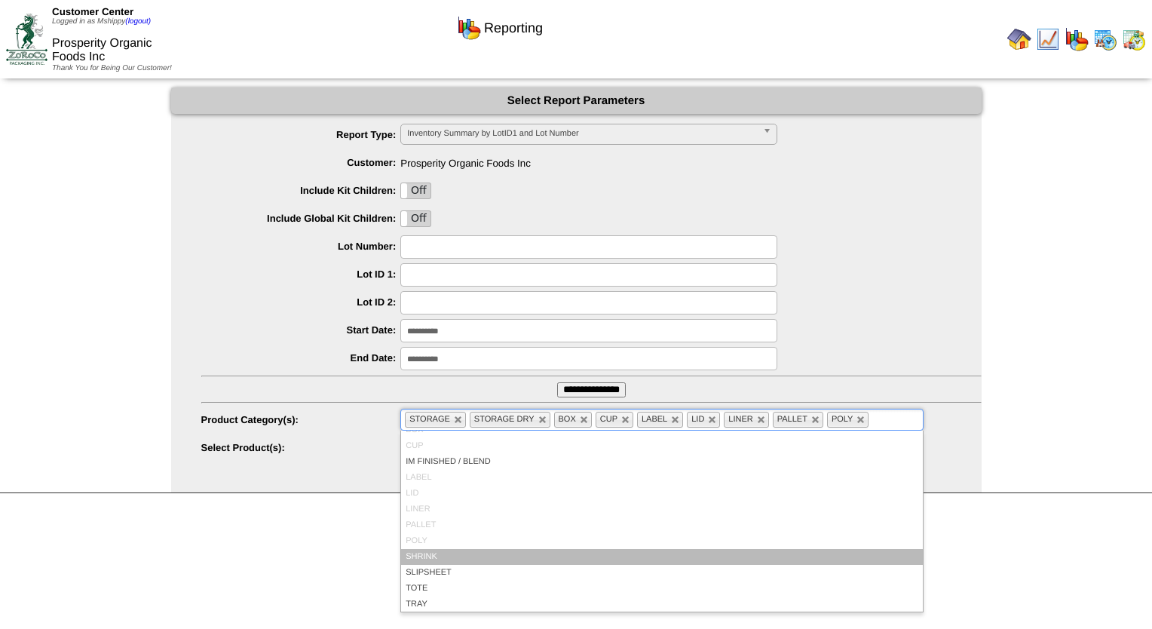
click at [482, 552] on li "SHRINK" at bounding box center [661, 557] width 521 height 16
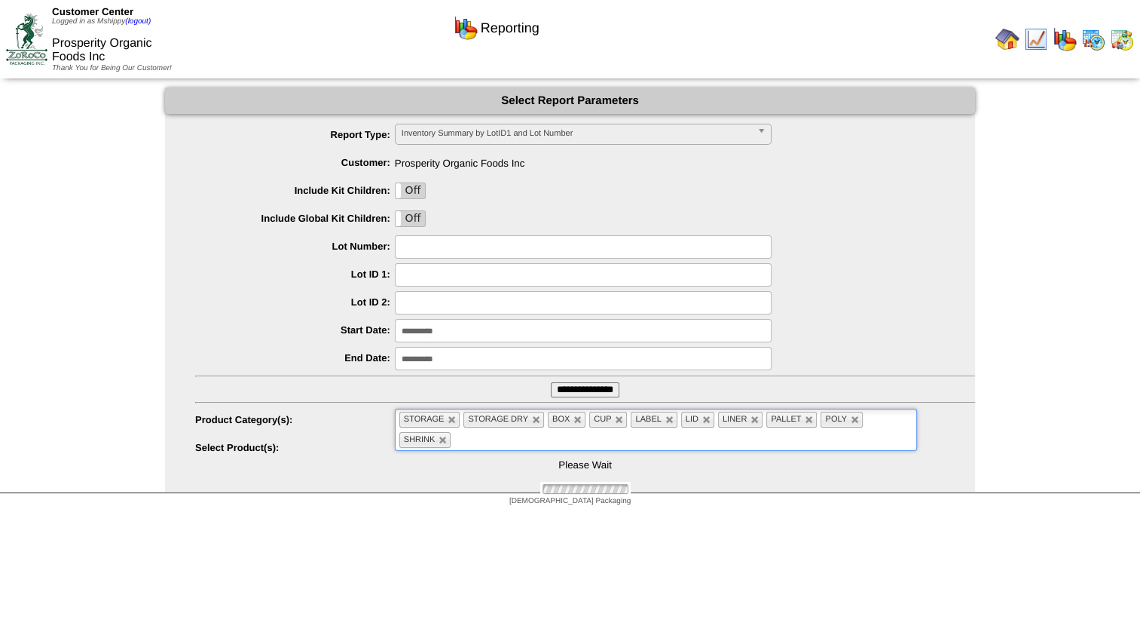
click at [489, 439] on ul "STORAGE STORAGE DRY BOX CUP LABEL LID LINER PALLET POLY SHRINK" at bounding box center [656, 430] width 522 height 42
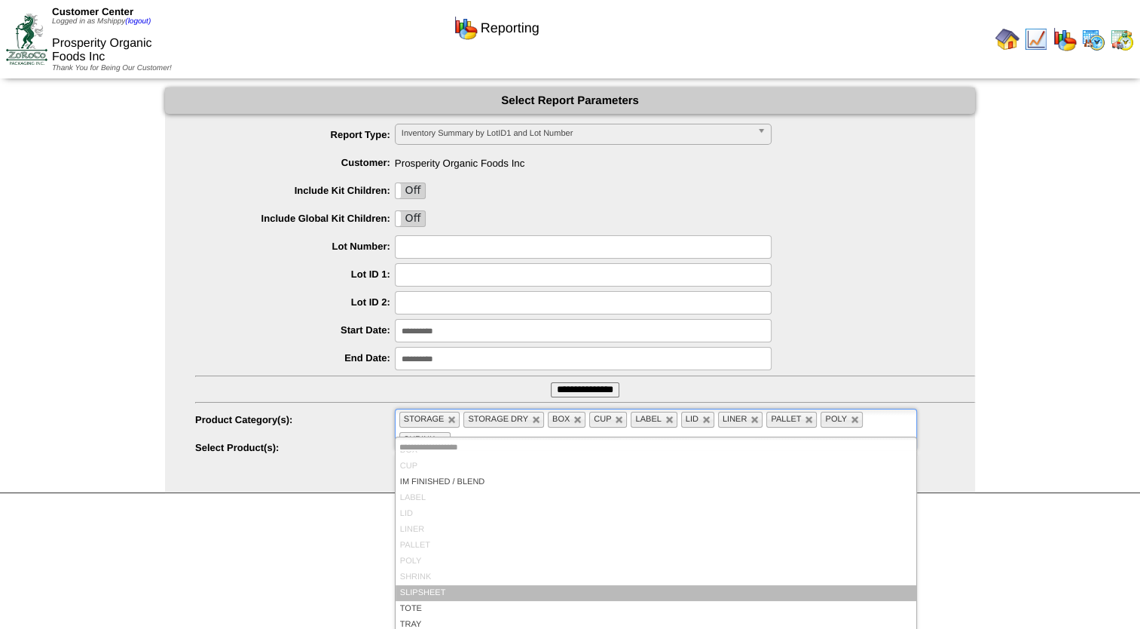
click at [476, 585] on li "SLIPSHEET" at bounding box center [656, 593] width 521 height 16
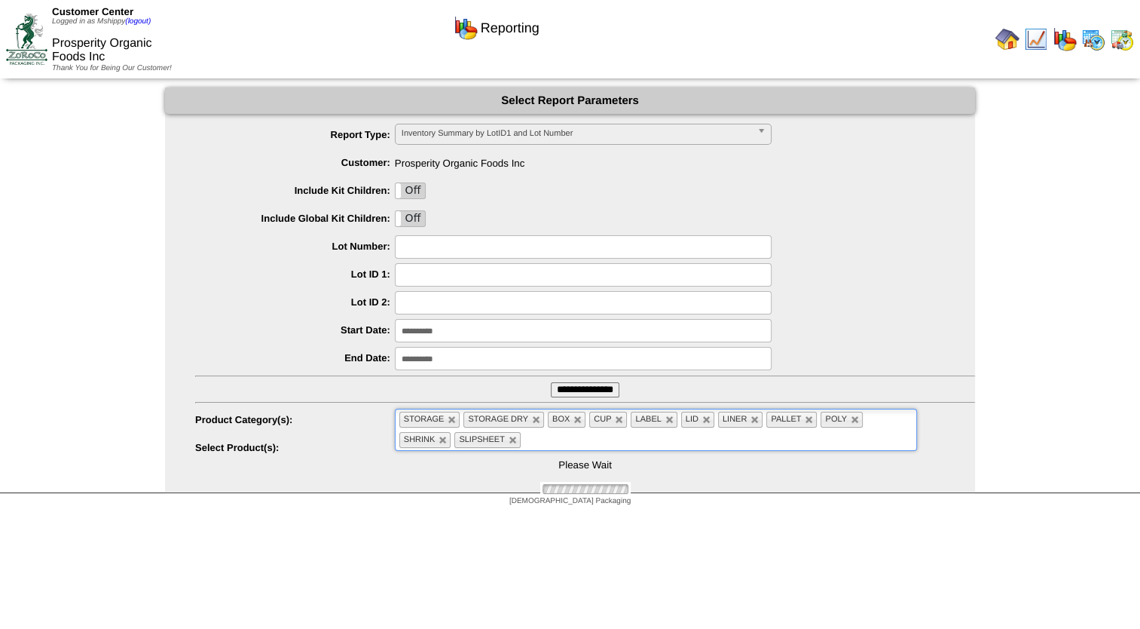
click at [583, 446] on ul "**********" at bounding box center [570, 292] width 810 height 336
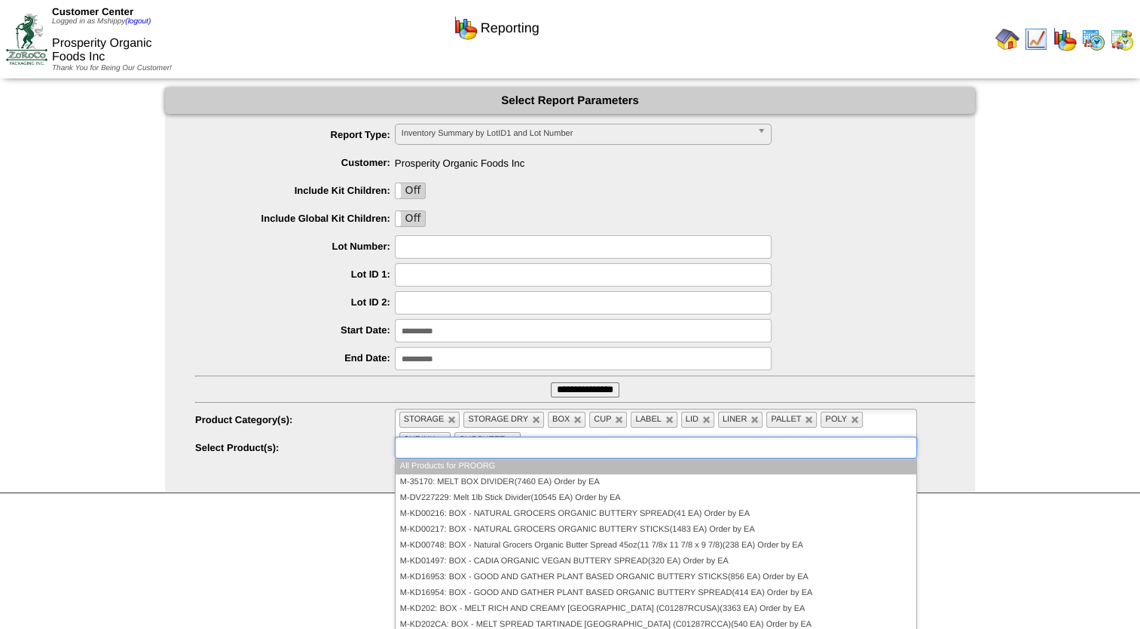
click at [545, 439] on ul at bounding box center [656, 447] width 522 height 22
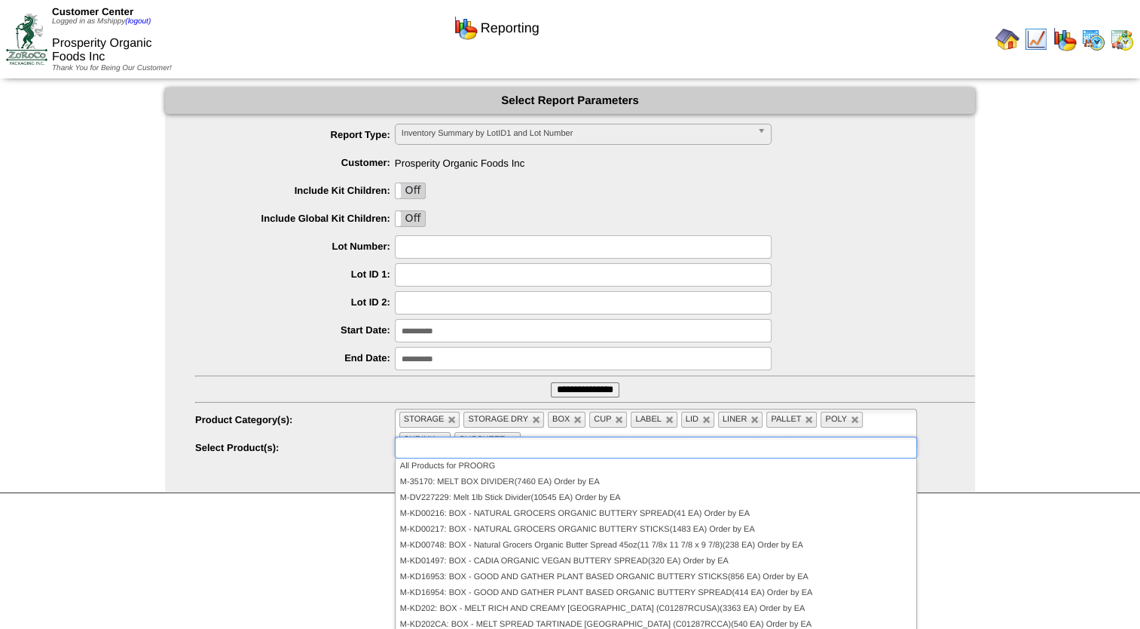
scroll to position [0, 0]
type input "**********"
click at [539, 430] on li at bounding box center [534, 440] width 19 height 20
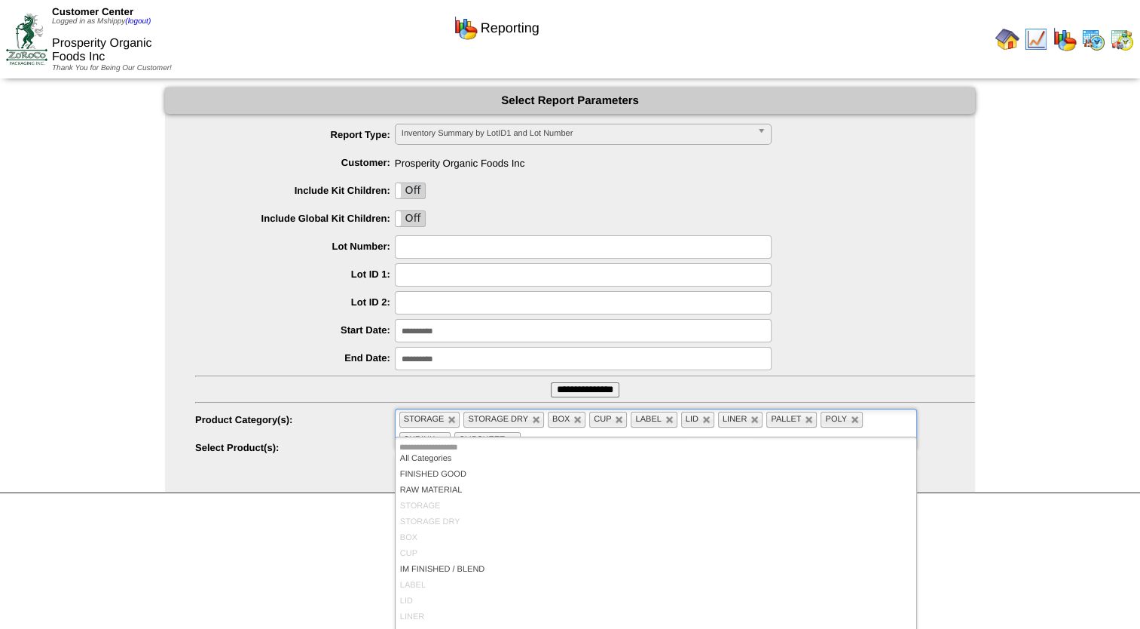
scroll to position [87, 0]
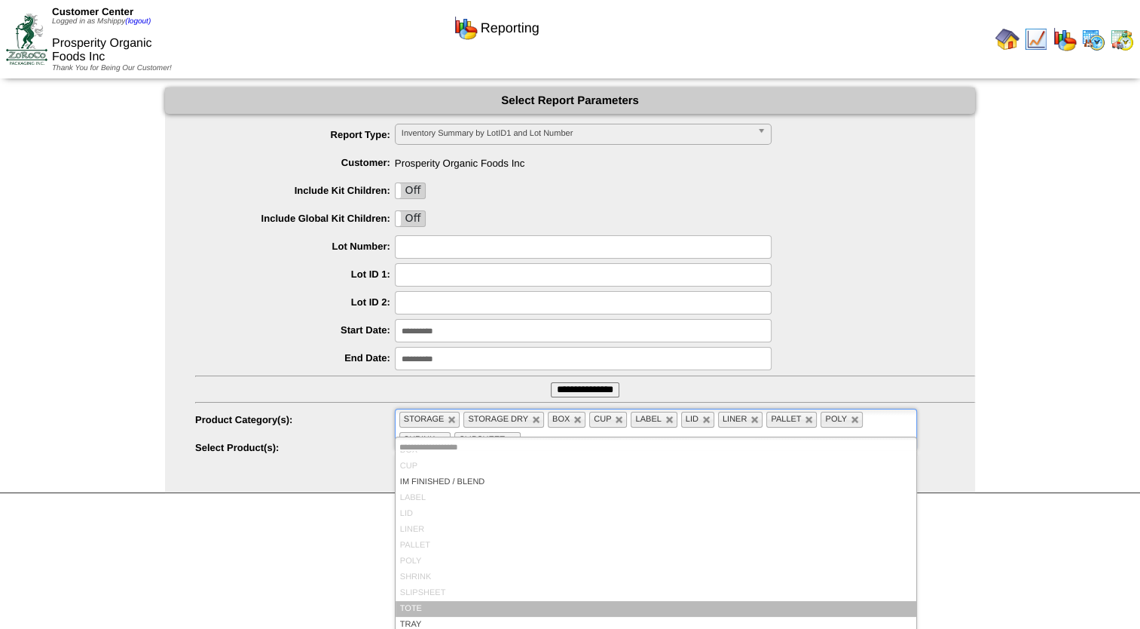
click at [425, 605] on li "TOTE" at bounding box center [656, 609] width 521 height 16
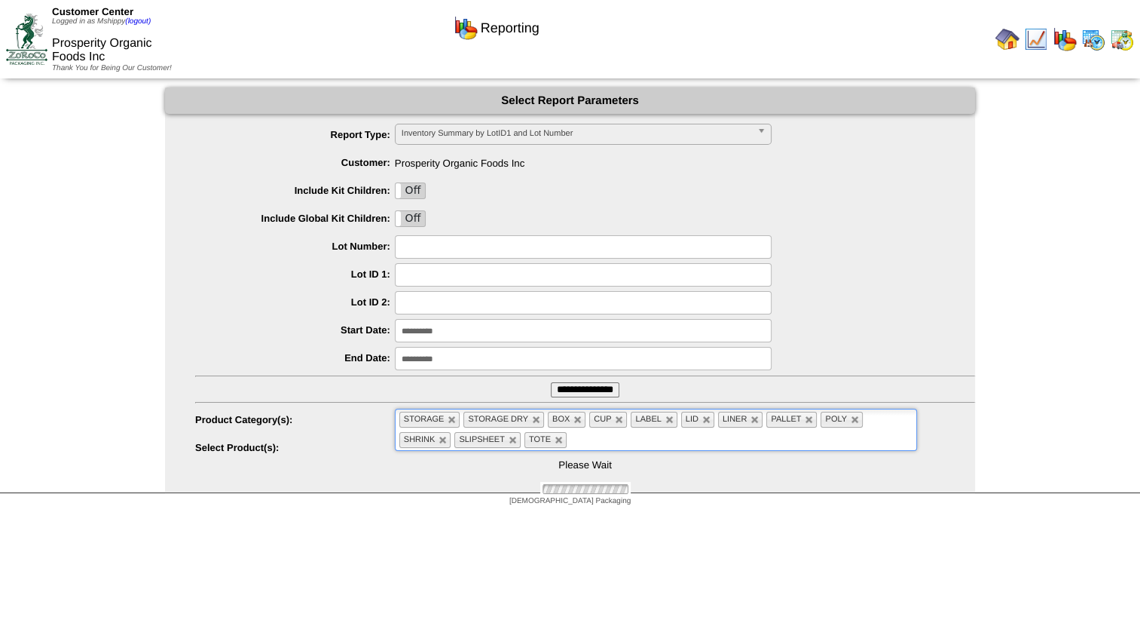
click at [593, 436] on ul "STORAGE STORAGE DRY BOX CUP LABEL LID LINER PALLET POLY SHRINK SLIPSHEET TOTE" at bounding box center [656, 430] width 522 height 42
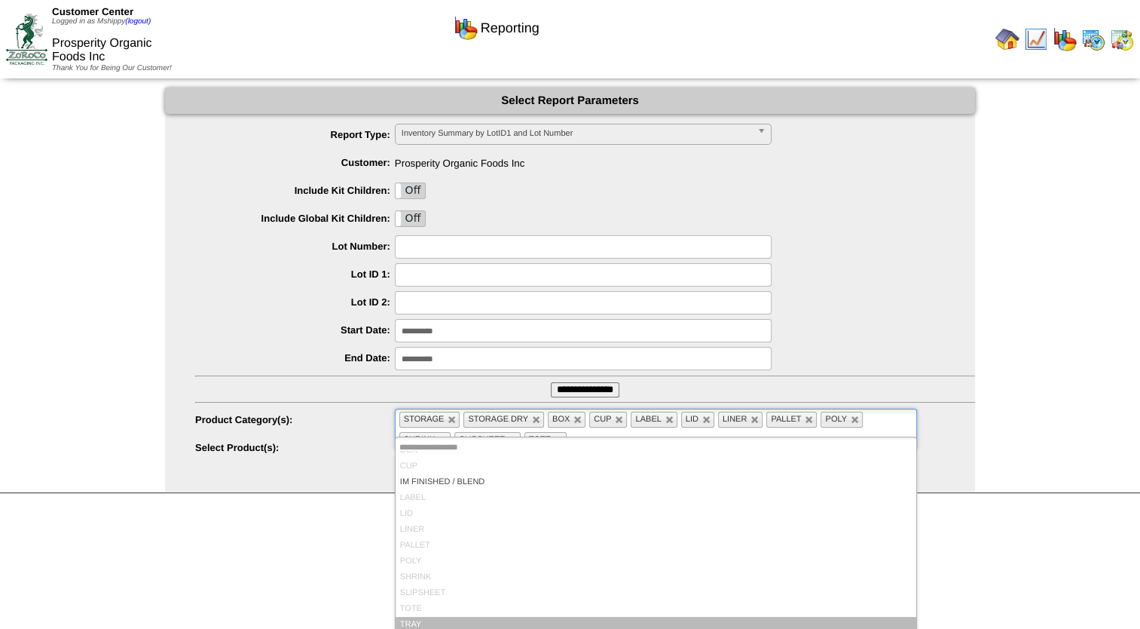
click at [425, 619] on li "TRAY" at bounding box center [656, 625] width 521 height 16
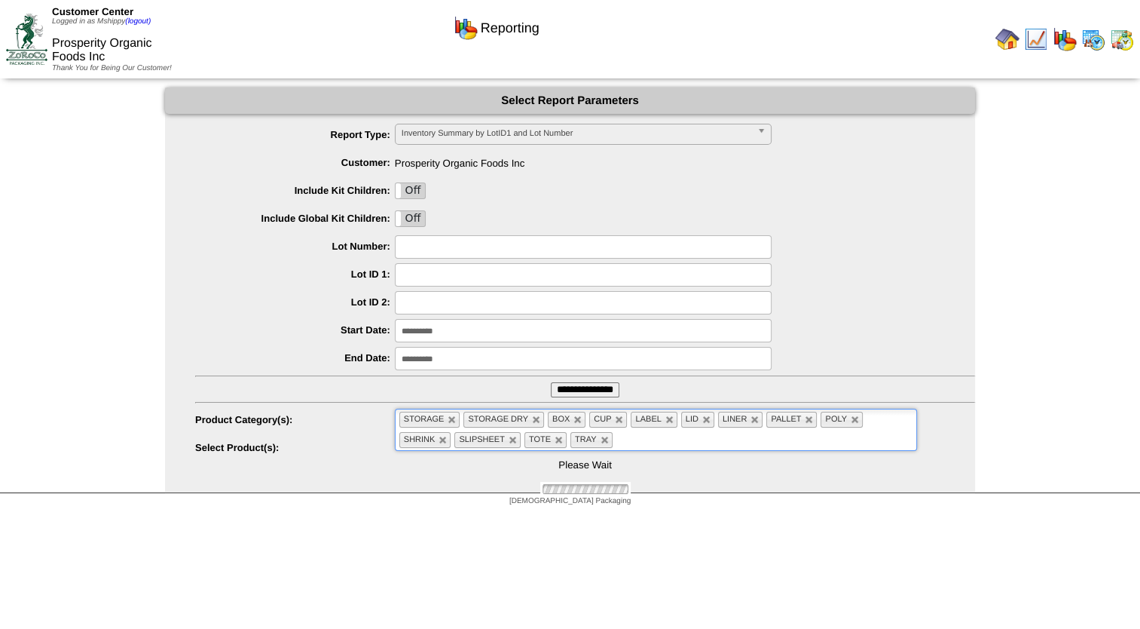
click at [590, 387] on input "**********" at bounding box center [585, 389] width 69 height 15
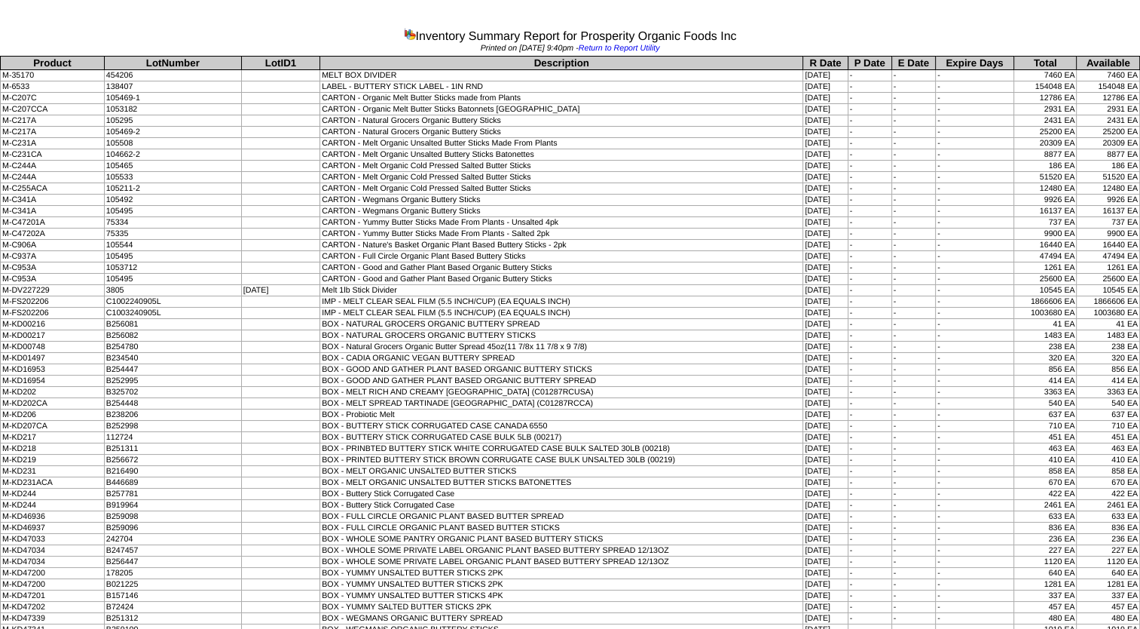
drag, startPoint x: 1137, startPoint y: 617, endPoint x: 16, endPoint y: 66, distance: 1249.3
copy tbody "Product LotNumber LotID1 Description R Date P Date E Date Expire Days Total Ava…"
click at [123, 138] on td "105508" at bounding box center [172, 143] width 137 height 11
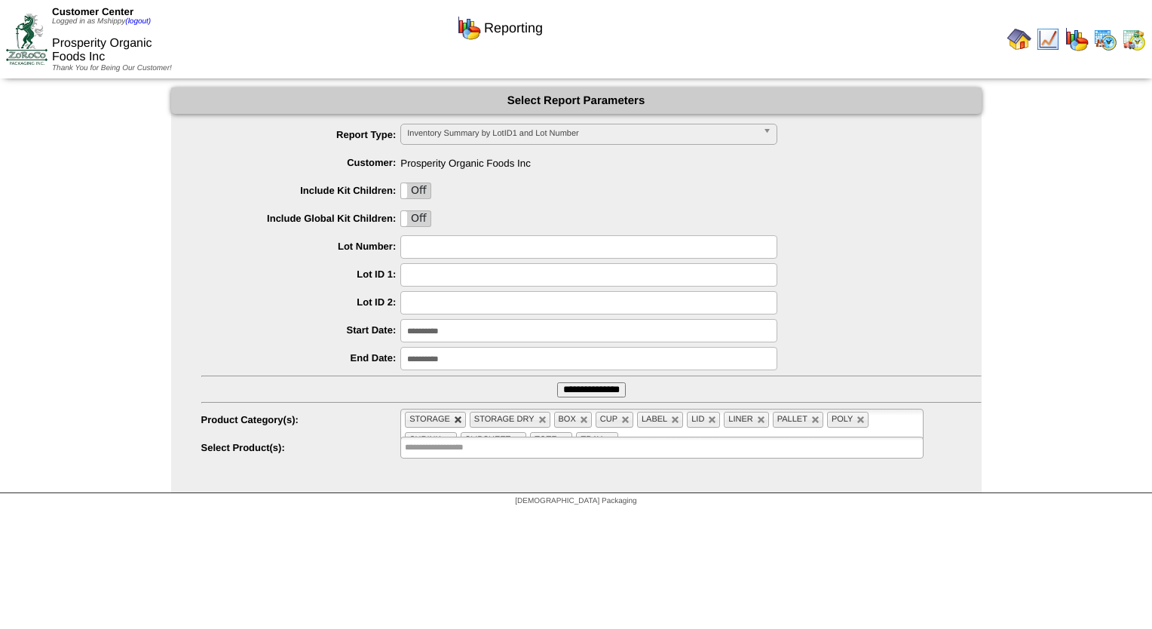
click at [461, 417] on link at bounding box center [458, 419] width 9 height 9
click at [476, 418] on link at bounding box center [477, 419] width 9 height 9
click at [473, 419] on link at bounding box center [477, 419] width 9 height 9
click at [438, 418] on link at bounding box center [434, 419] width 9 height 9
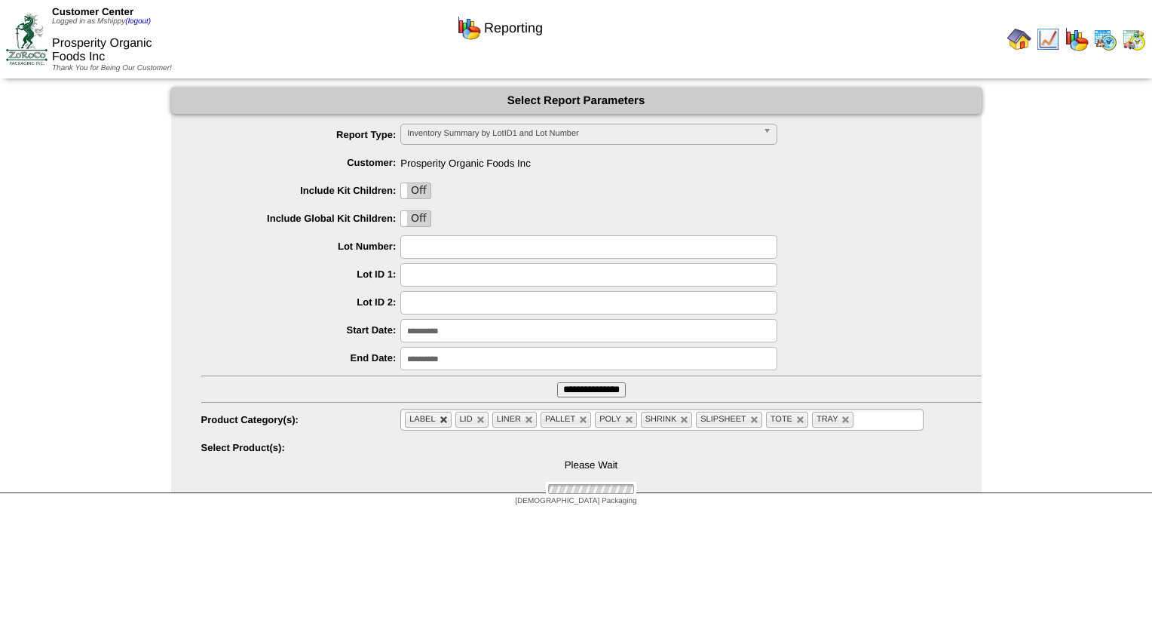
click at [440, 419] on link at bounding box center [443, 419] width 9 height 9
click at [428, 417] on link at bounding box center [430, 419] width 9 height 9
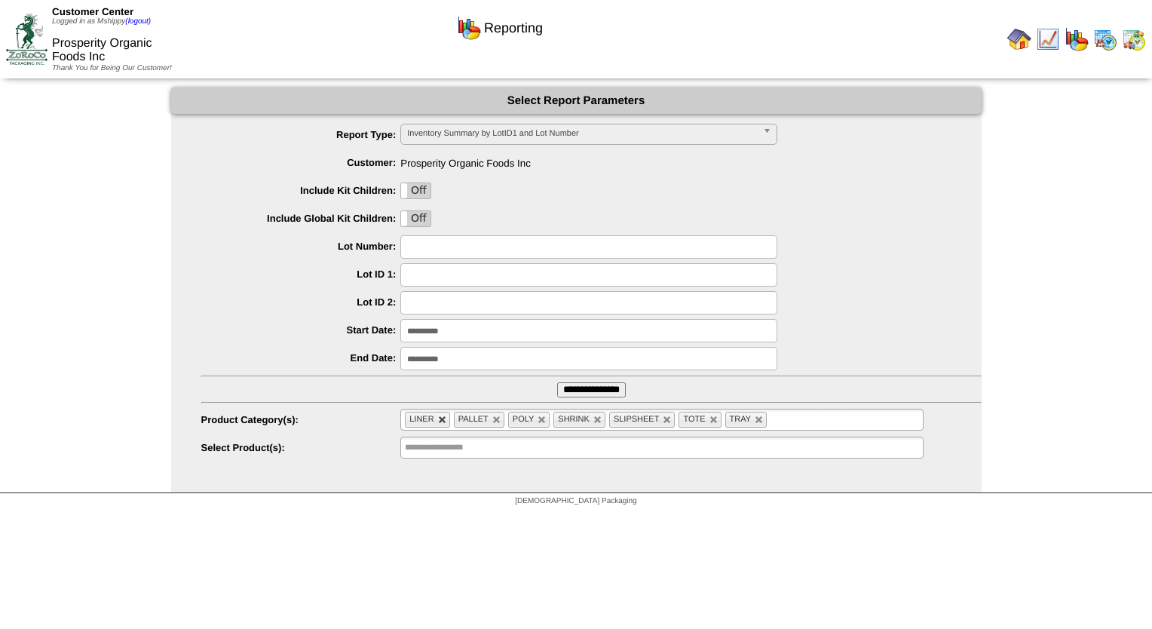
click at [440, 420] on link at bounding box center [442, 419] width 9 height 9
click at [446, 420] on link at bounding box center [447, 419] width 9 height 9
click at [439, 416] on link at bounding box center [439, 419] width 9 height 9
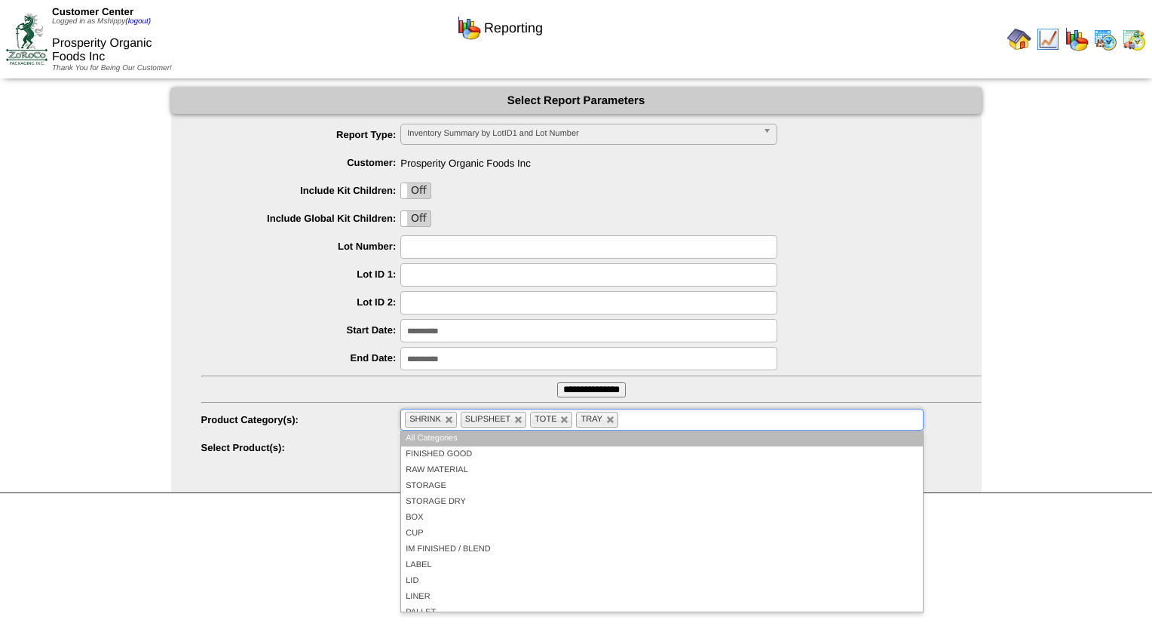
click at [442, 420] on li "SHRINK" at bounding box center [431, 420] width 52 height 16
click at [447, 421] on link at bounding box center [449, 419] width 9 height 9
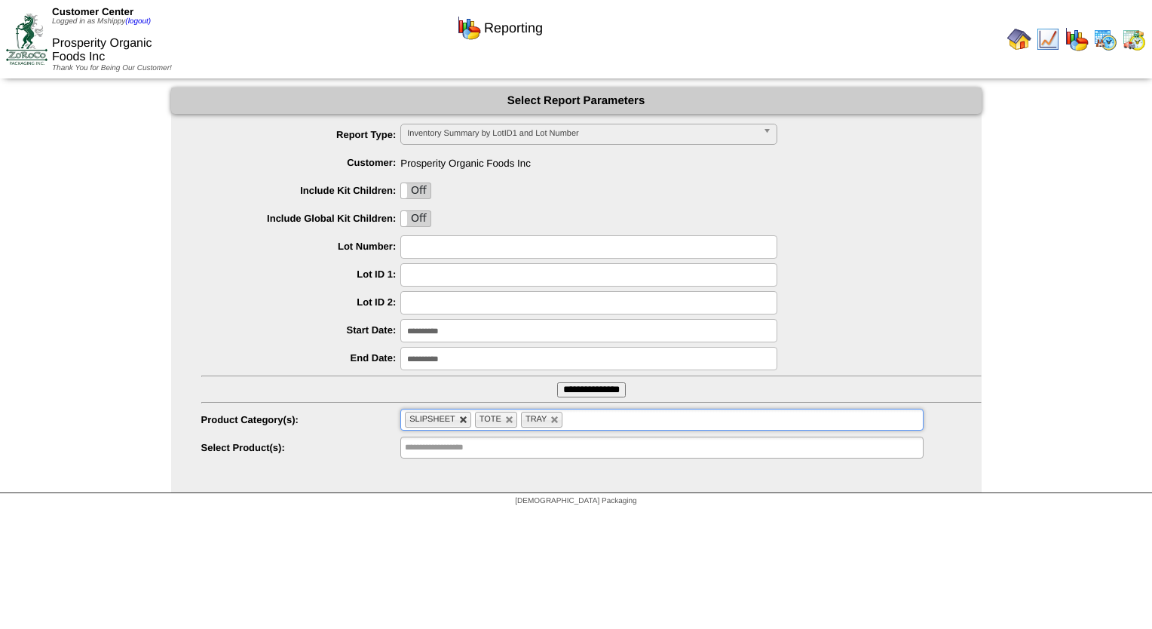
click at [463, 418] on link at bounding box center [463, 419] width 9 height 9
click at [442, 418] on link at bounding box center [439, 419] width 9 height 9
click at [440, 420] on link at bounding box center [439, 419] width 9 height 9
click at [500, 131] on span "Inventory Summary by LotID1 and Lot Number" at bounding box center [582, 133] width 350 height 18
type input "**********"
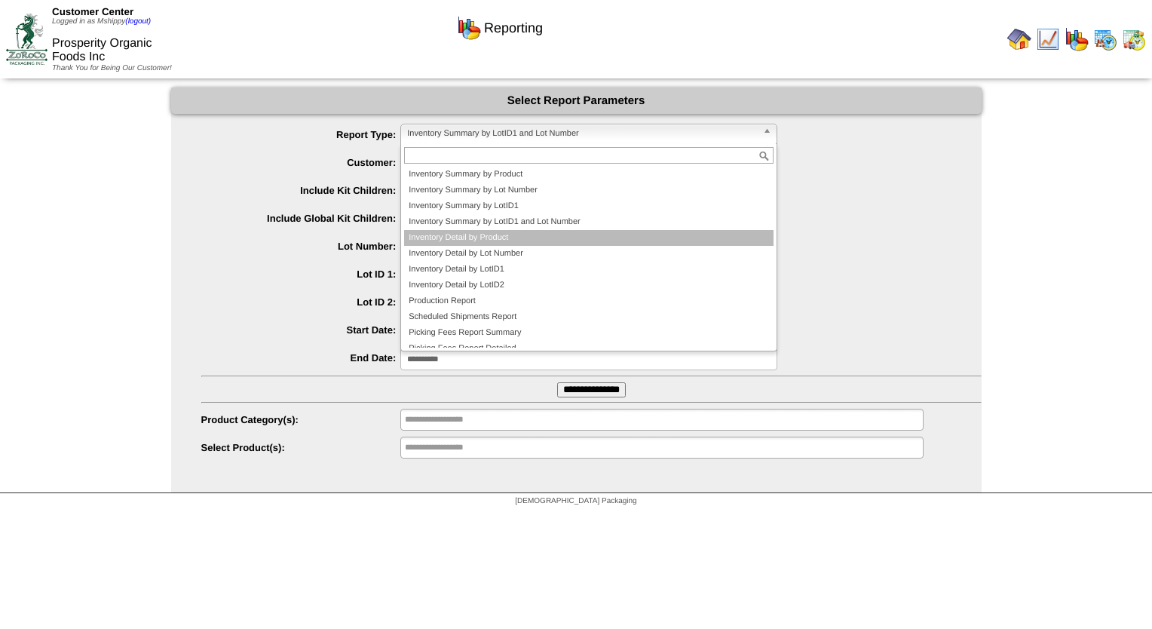
click at [528, 238] on li "Inventory Detail by Product" at bounding box center [588, 238] width 369 height 16
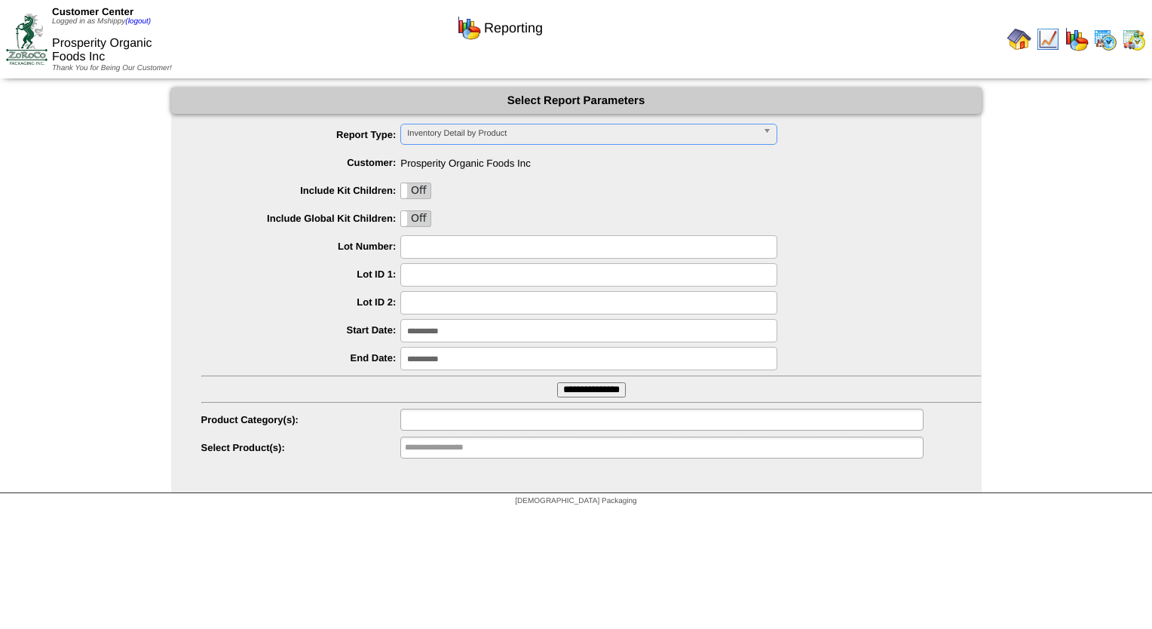
click at [466, 418] on input "text" at bounding box center [453, 419] width 96 height 19
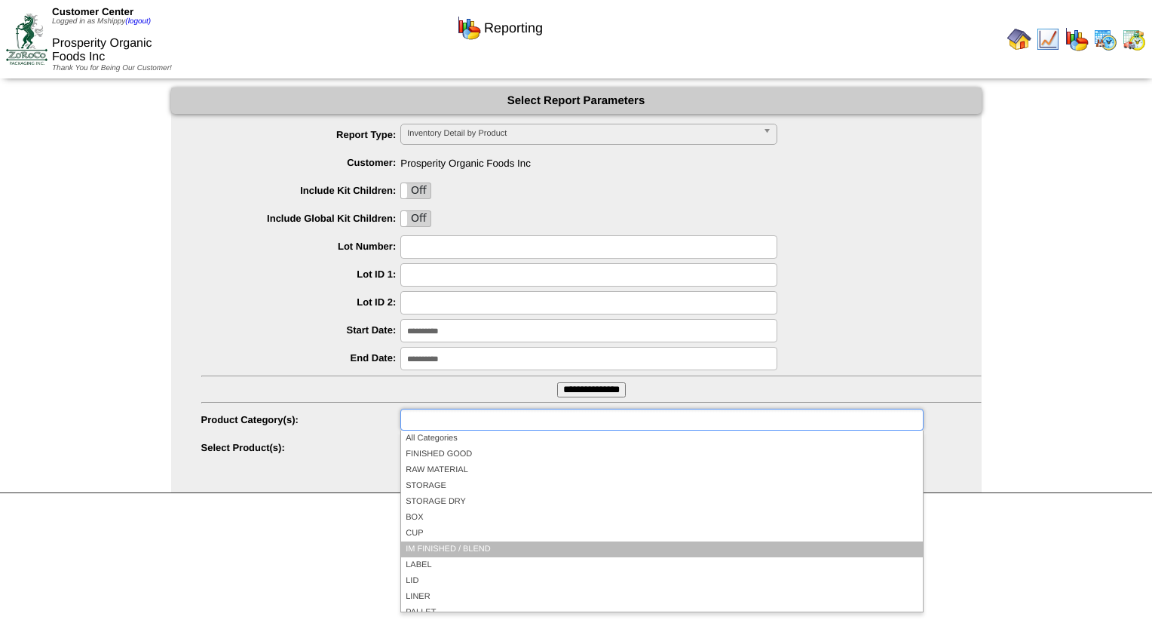
click at [476, 546] on li "IM FINISHED / BLEND" at bounding box center [661, 549] width 521 height 16
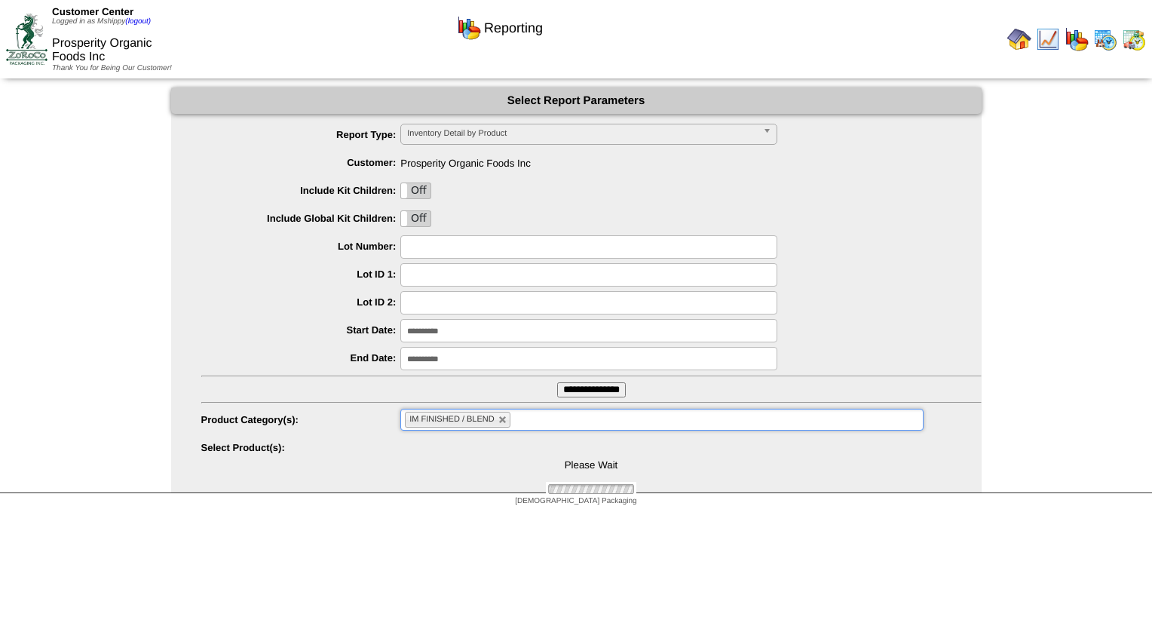
click at [564, 393] on input "**********" at bounding box center [591, 389] width 69 height 15
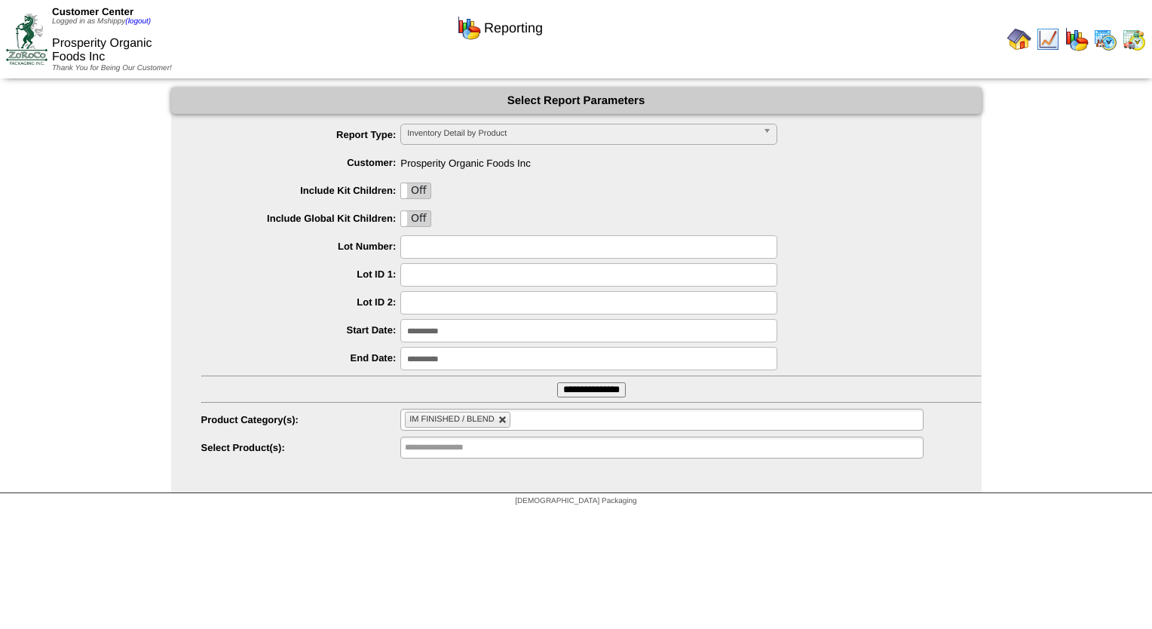
click at [503, 418] on link at bounding box center [502, 419] width 9 height 9
type input "**********"
click at [480, 417] on input "text" at bounding box center [453, 419] width 96 height 19
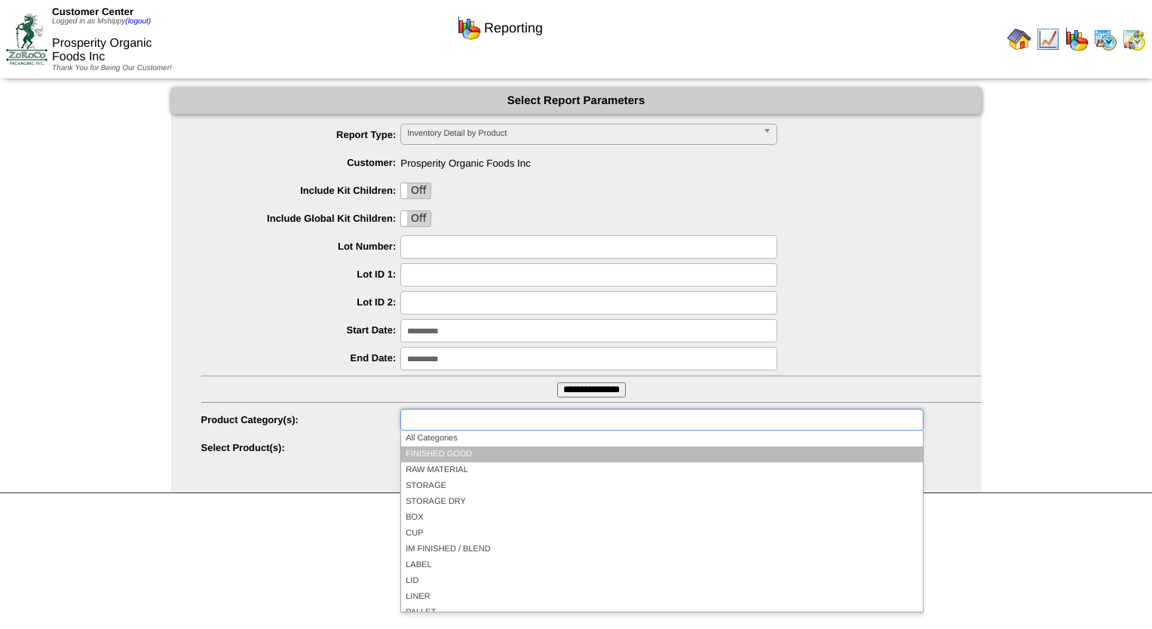
click at [461, 452] on li "FINISHED GOOD" at bounding box center [661, 454] width 521 height 16
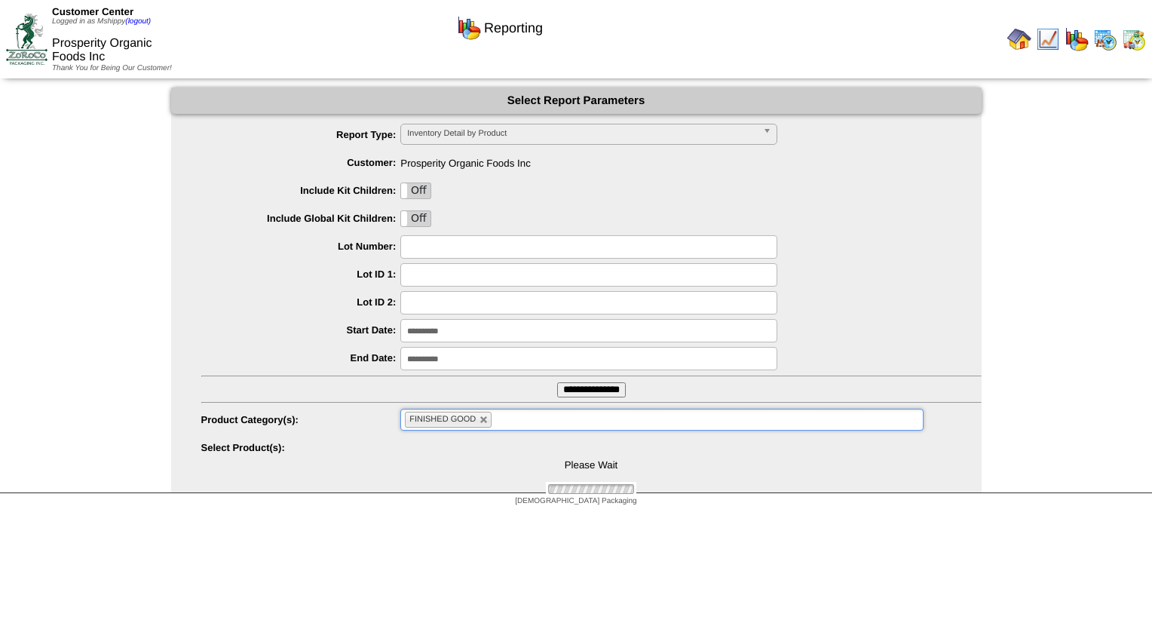
click at [571, 396] on input "**********" at bounding box center [591, 389] width 69 height 15
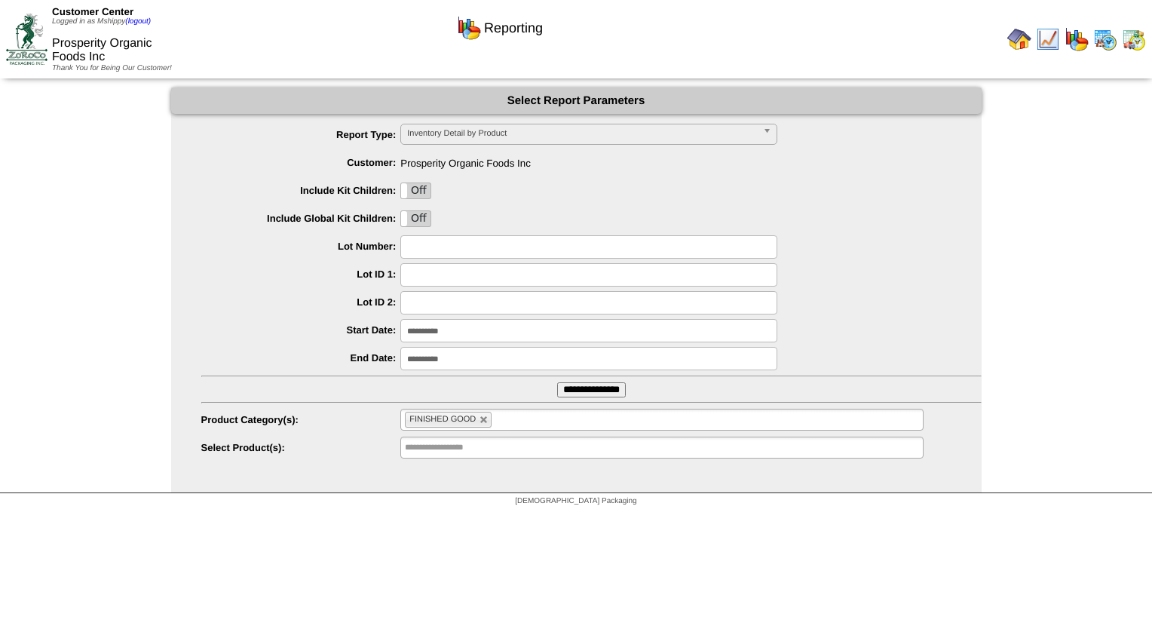
click at [481, 424] on link at bounding box center [483, 419] width 9 height 9
type input "**********"
click at [480, 418] on input "text" at bounding box center [453, 419] width 96 height 19
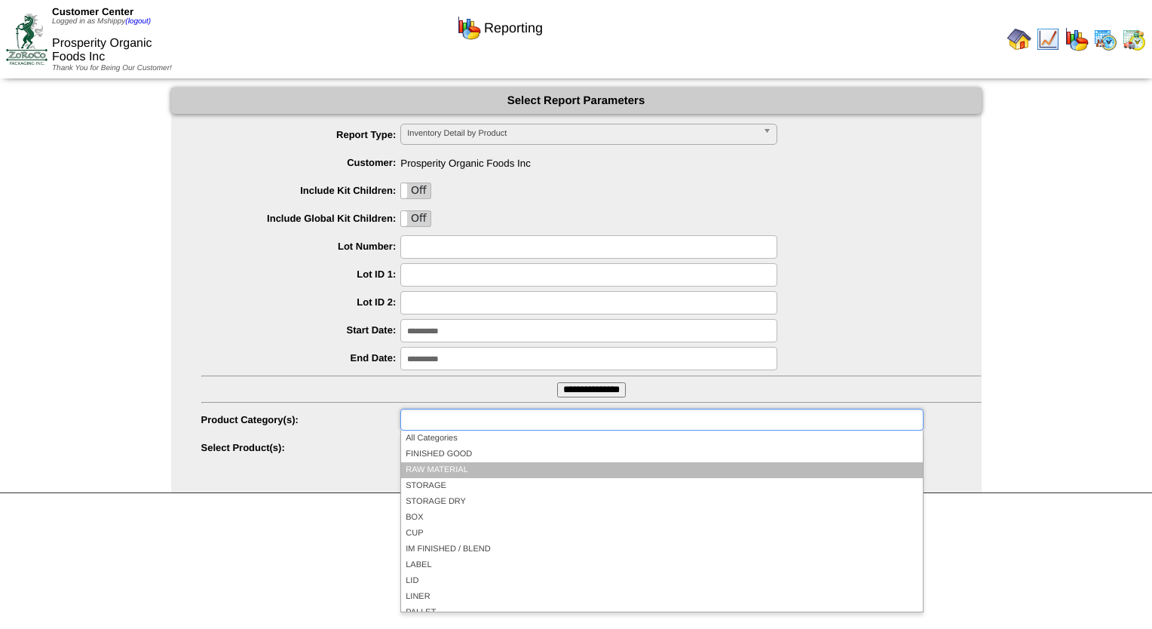
click at [473, 472] on li "RAW MATERIAL" at bounding box center [661, 470] width 521 height 16
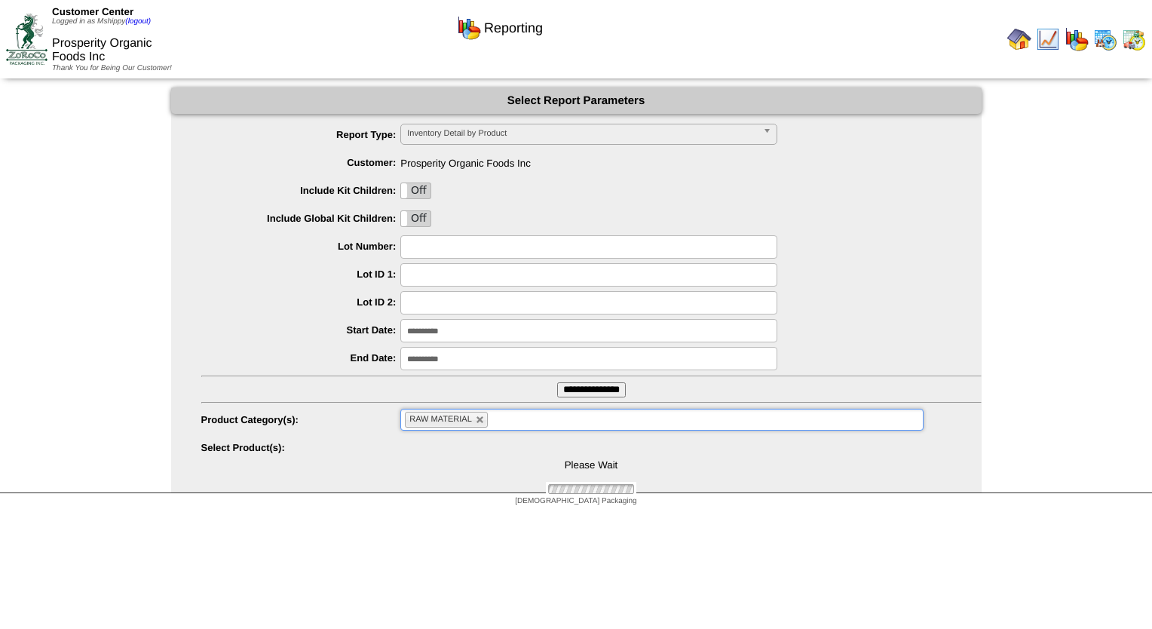
click at [591, 396] on input "**********" at bounding box center [591, 389] width 69 height 15
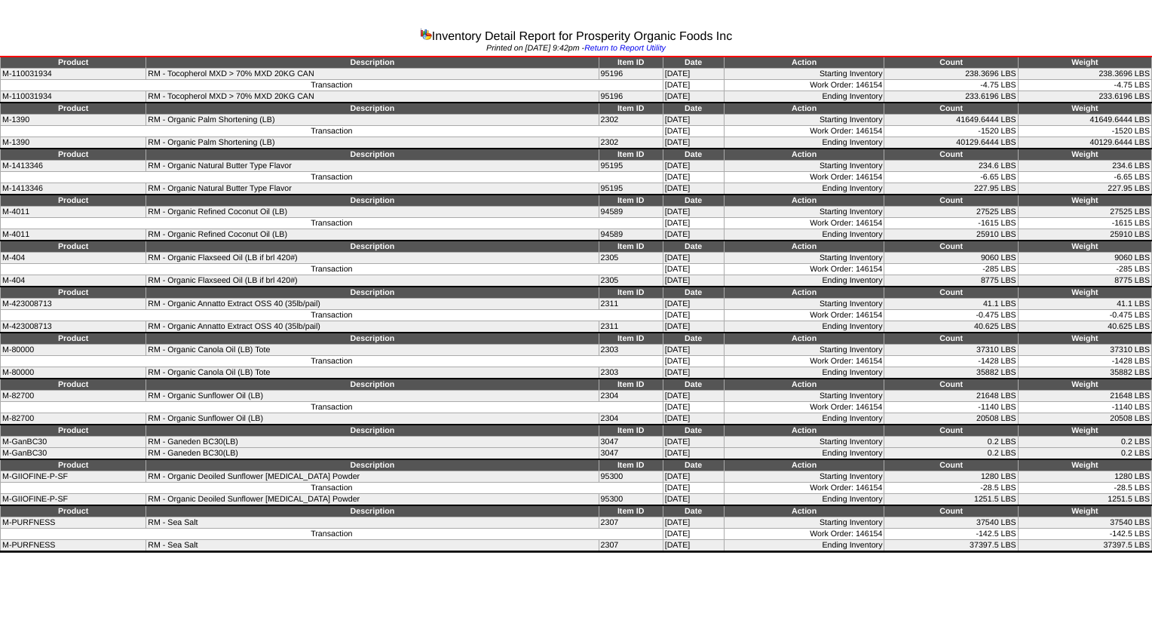
drag, startPoint x: 1151, startPoint y: 538, endPoint x: 169, endPoint y: 74, distance: 1086.3
click at [169, 74] on tbody "Product Description Item ID Date Action Count Weight M-110031934 RM - [MEDICAL_…" at bounding box center [576, 304] width 1151 height 494
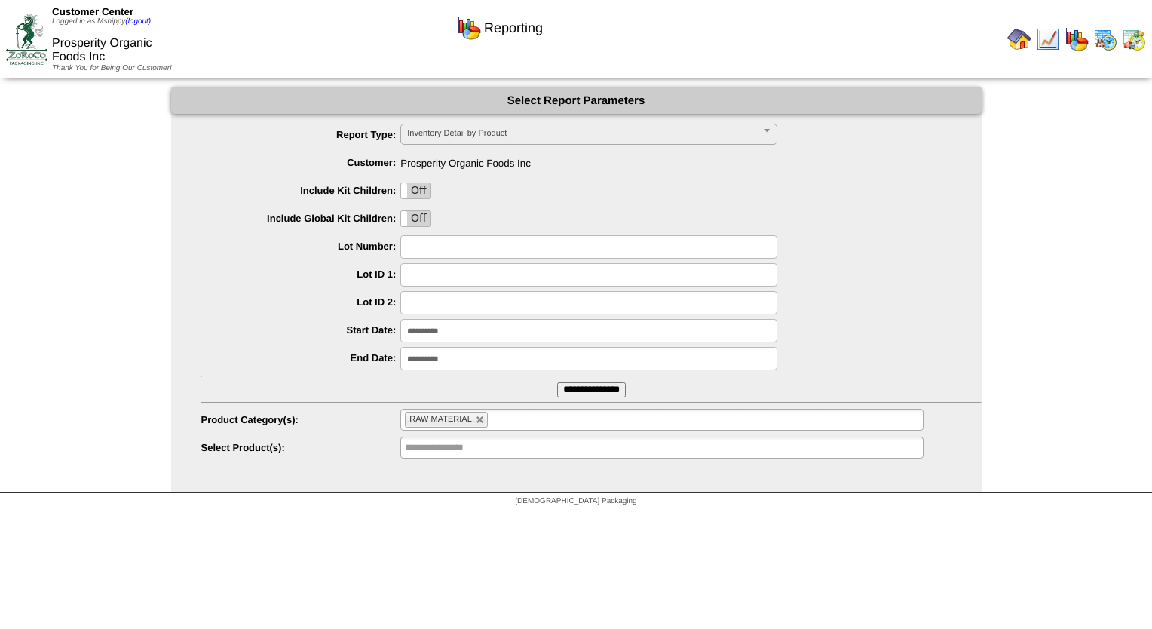
click at [482, 341] on ul "**********" at bounding box center [576, 292] width 810 height 336
click at [478, 335] on input "**********" at bounding box center [588, 330] width 377 height 23
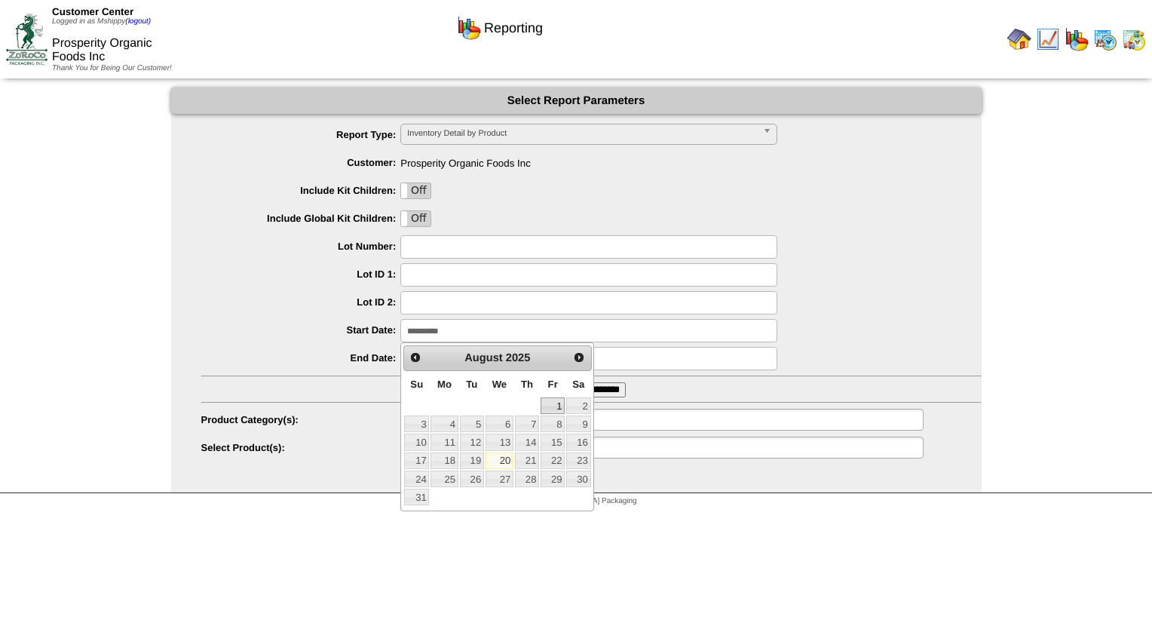
click at [552, 399] on link "1" at bounding box center [552, 405] width 24 height 17
type input "**********"
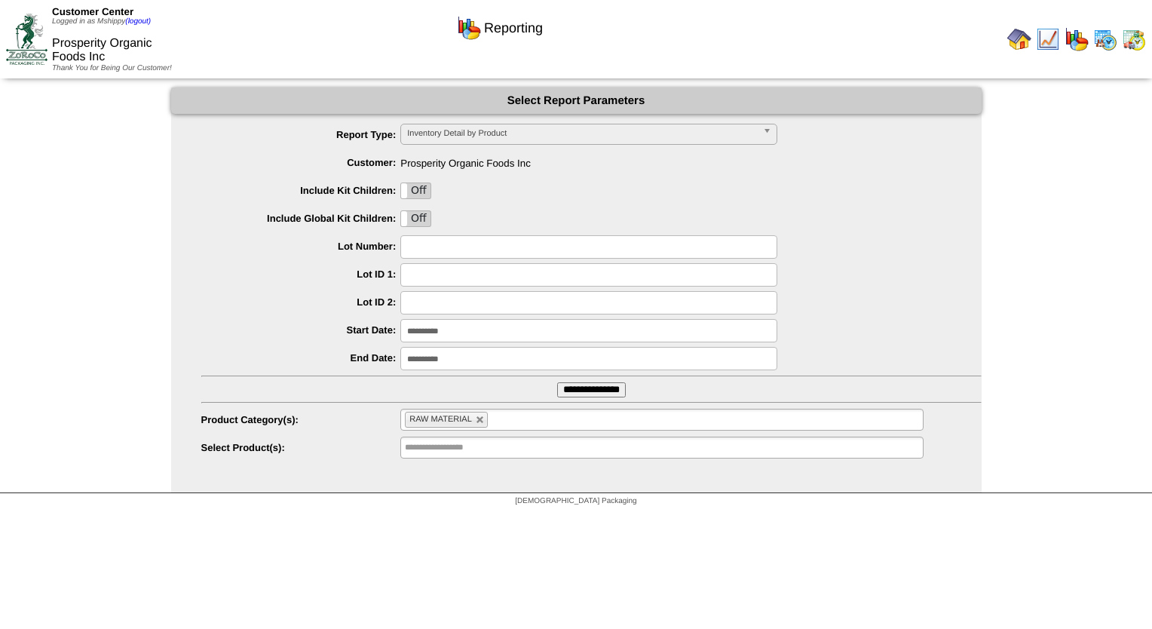
click at [498, 488] on div "**********" at bounding box center [576, 289] width 810 height 405
click at [589, 390] on input "**********" at bounding box center [591, 389] width 69 height 15
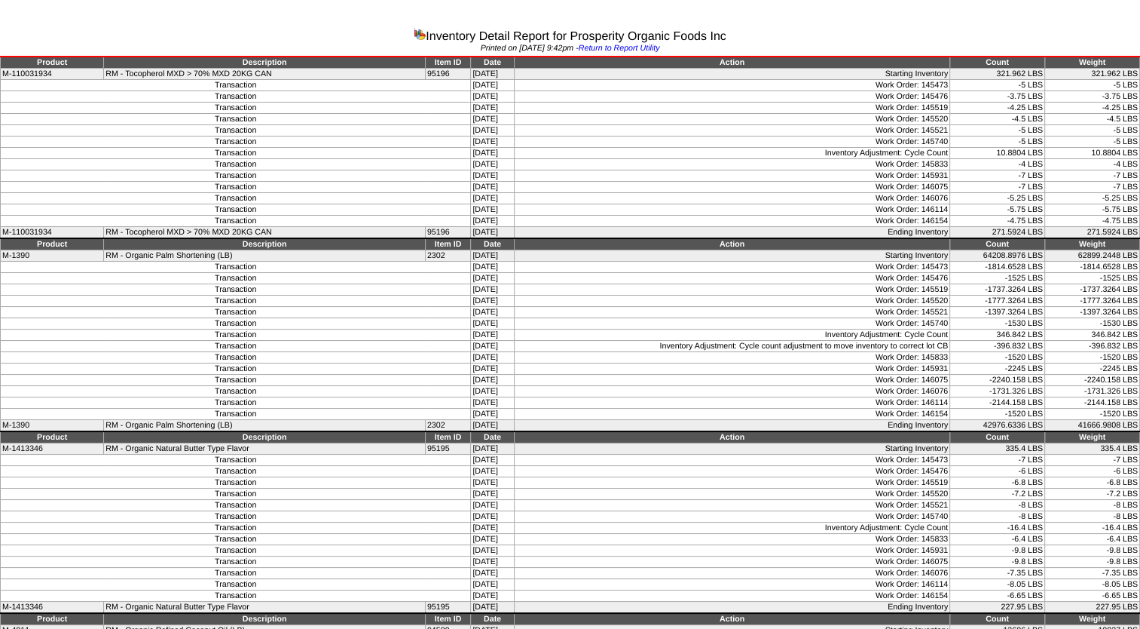
drag, startPoint x: 1139, startPoint y: 616, endPoint x: 32, endPoint y: 63, distance: 1237.4
copy tbody "Product Description Item ID Date Action Count Weight M-110031934 RM - Tocophero…"
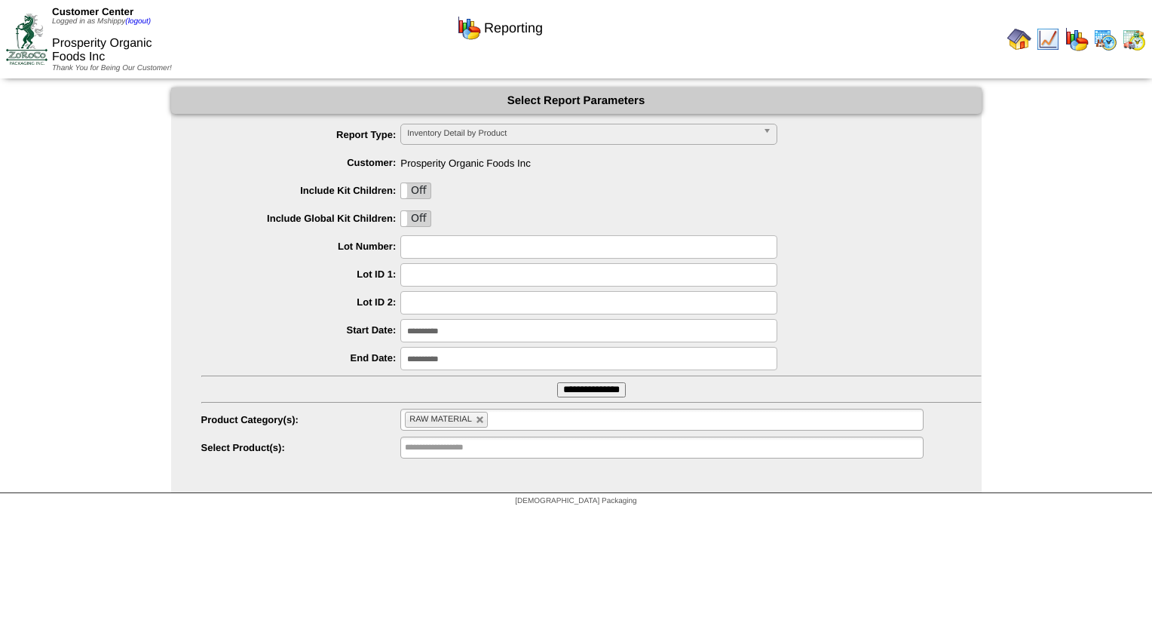
click at [1020, 35] on img at bounding box center [1019, 39] width 24 height 24
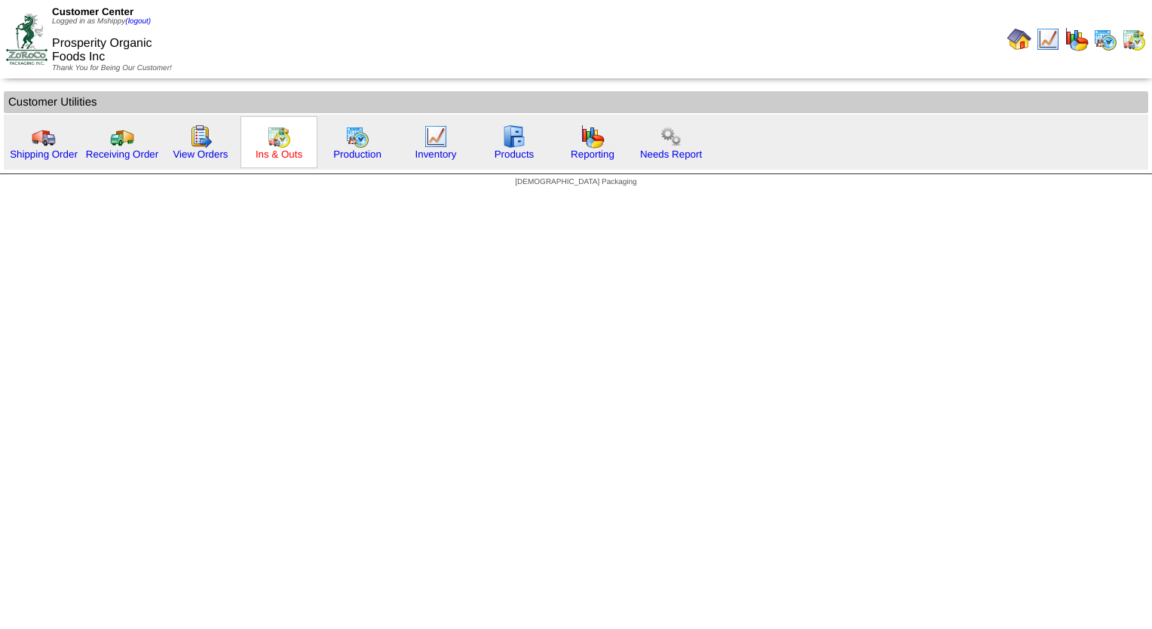
click at [272, 153] on link "Ins & Outs" at bounding box center [279, 153] width 47 height 11
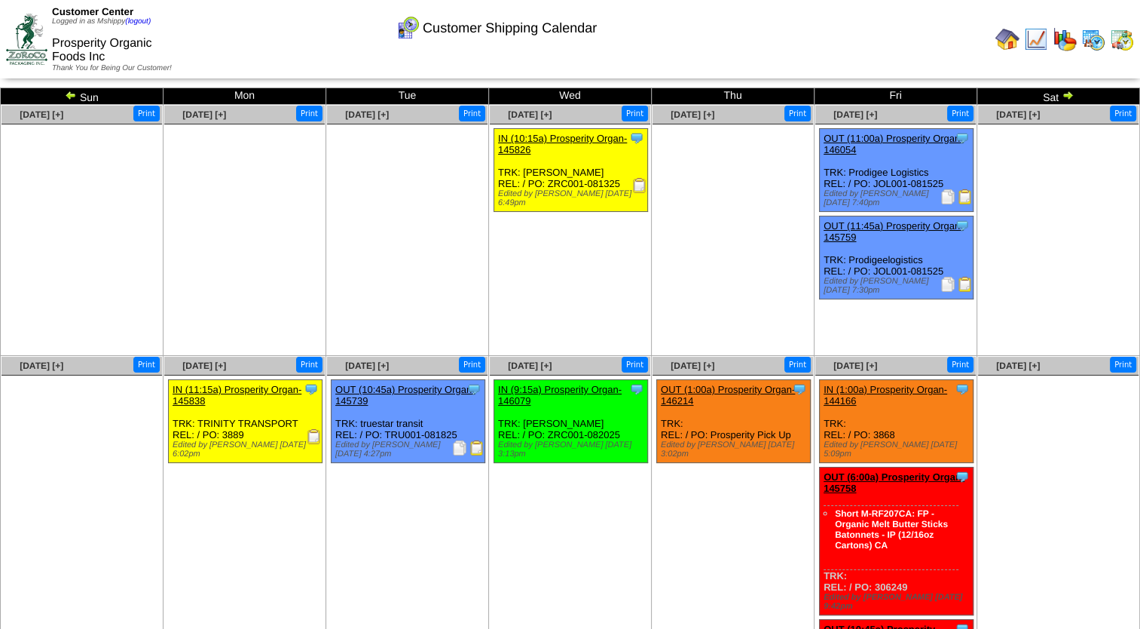
click at [1091, 37] on img at bounding box center [1094, 39] width 24 height 24
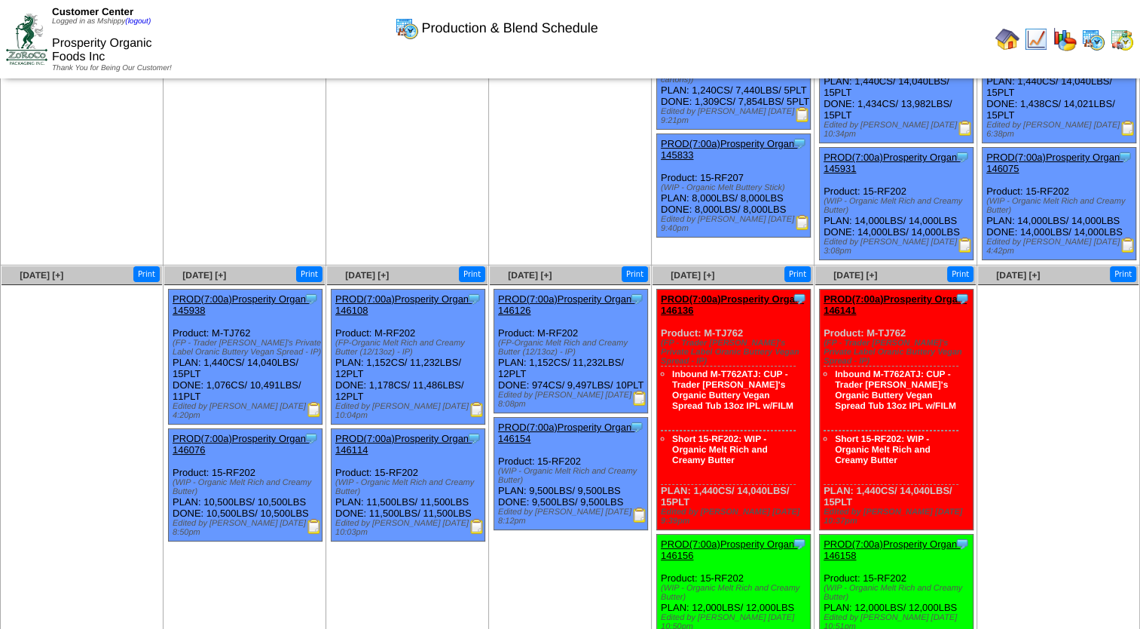
scroll to position [121, 0]
click at [1128, 37] on img at bounding box center [1122, 39] width 24 height 24
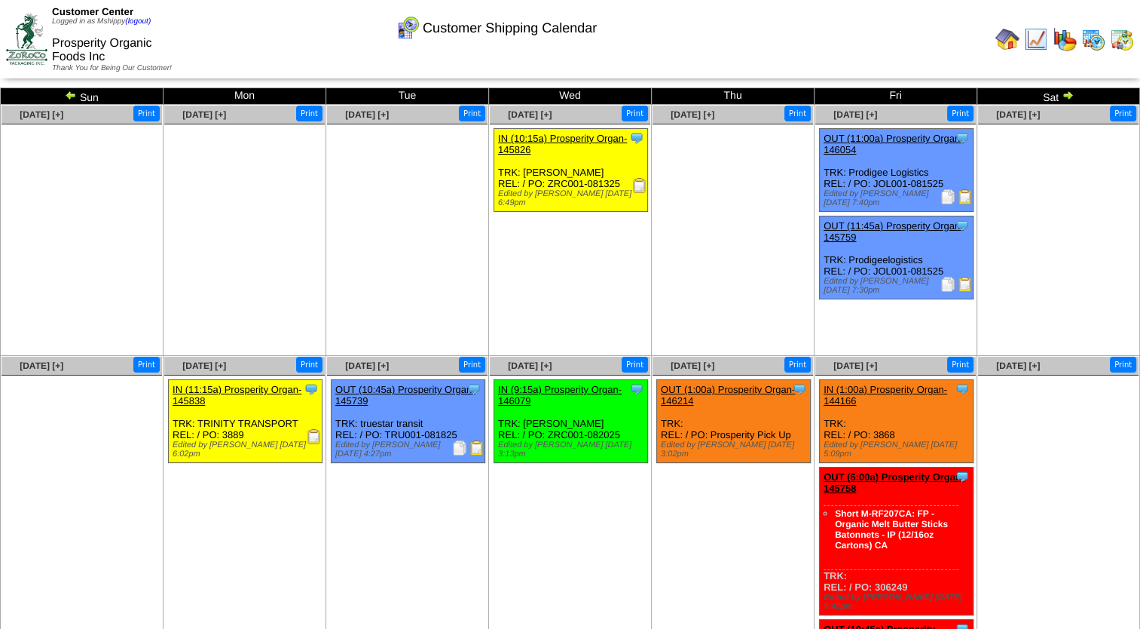
click at [1073, 44] on img at bounding box center [1065, 39] width 24 height 24
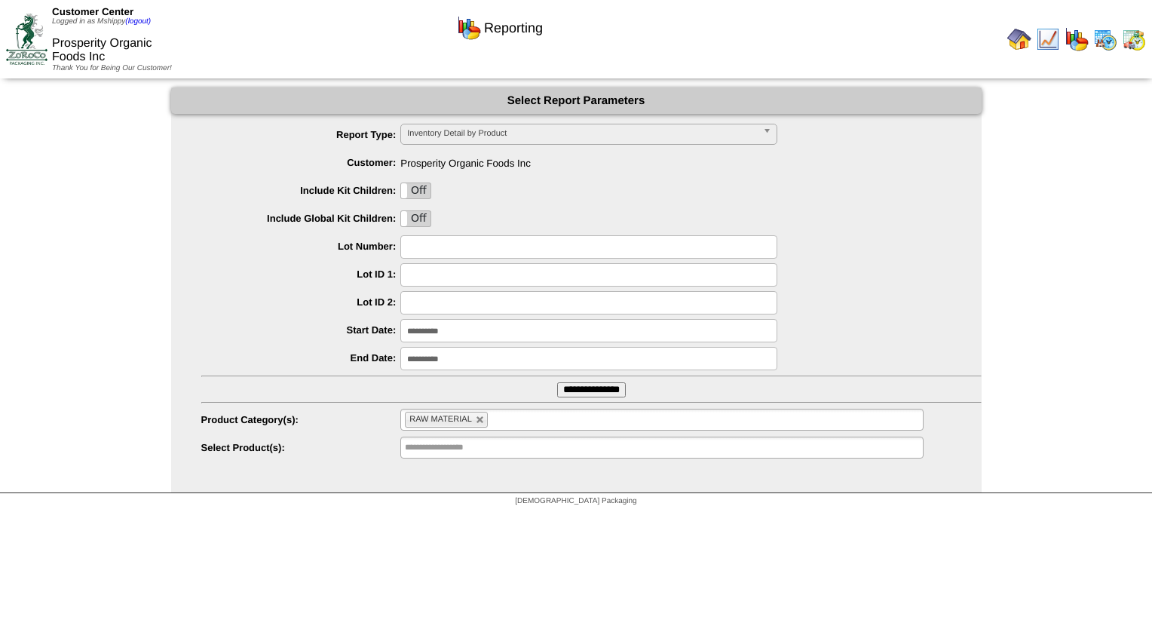
click at [473, 419] on li "RAW MATERIAL" at bounding box center [446, 420] width 83 height 16
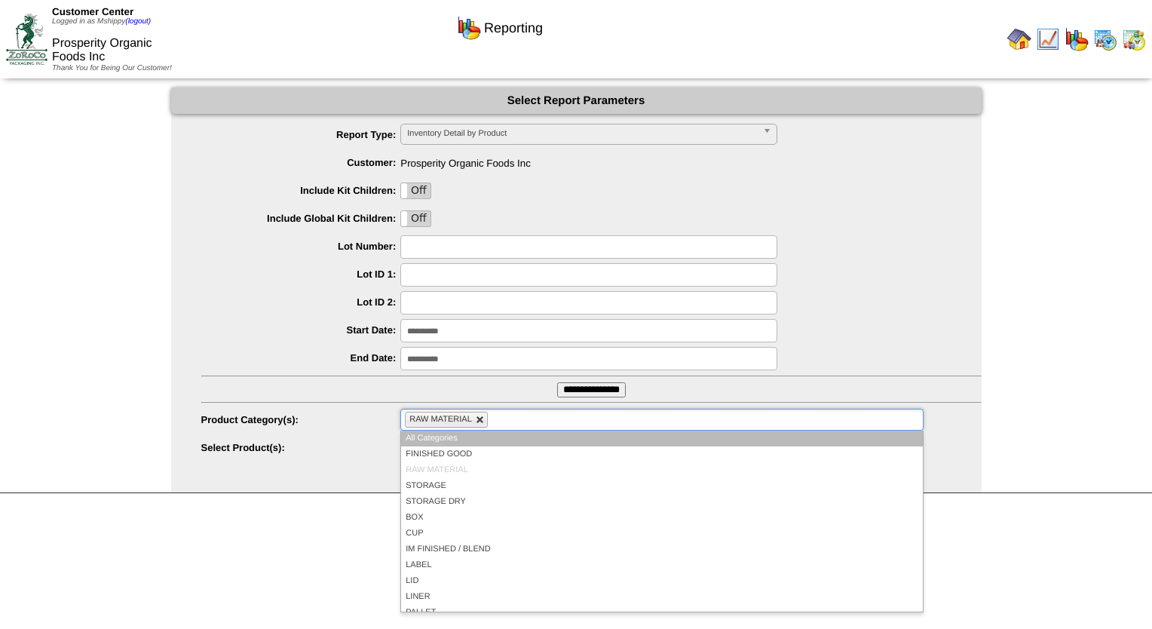
click at [476, 418] on link at bounding box center [480, 419] width 9 height 9
type input "**********"
click at [533, 415] on ul at bounding box center [661, 420] width 522 height 22
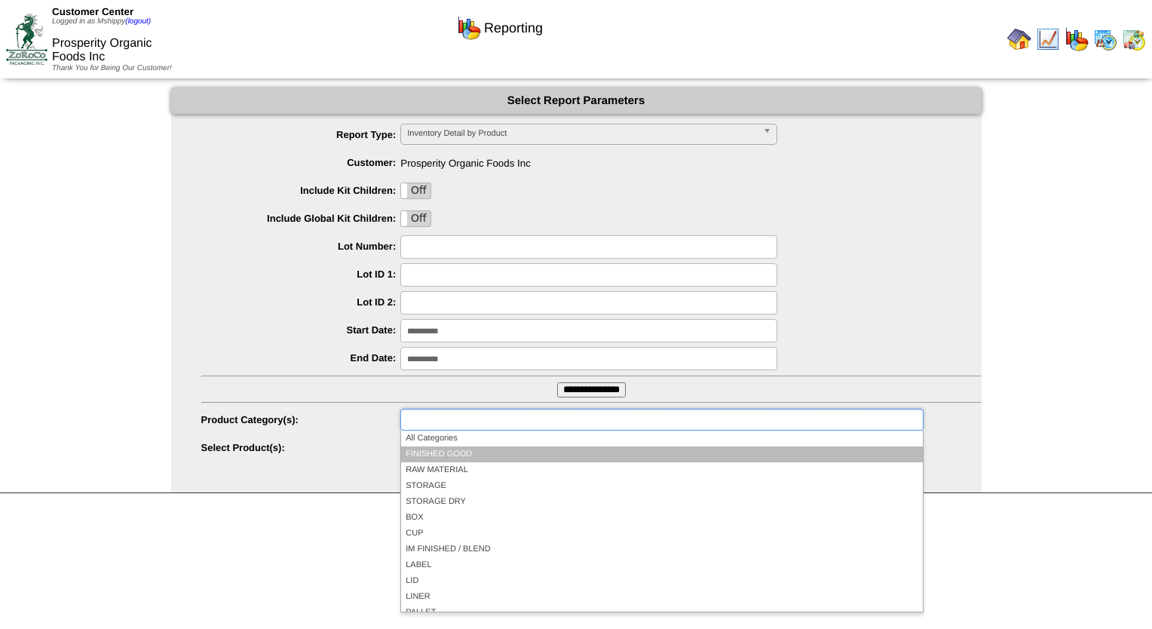
click at [458, 455] on li "FINISHED GOOD" at bounding box center [661, 454] width 521 height 16
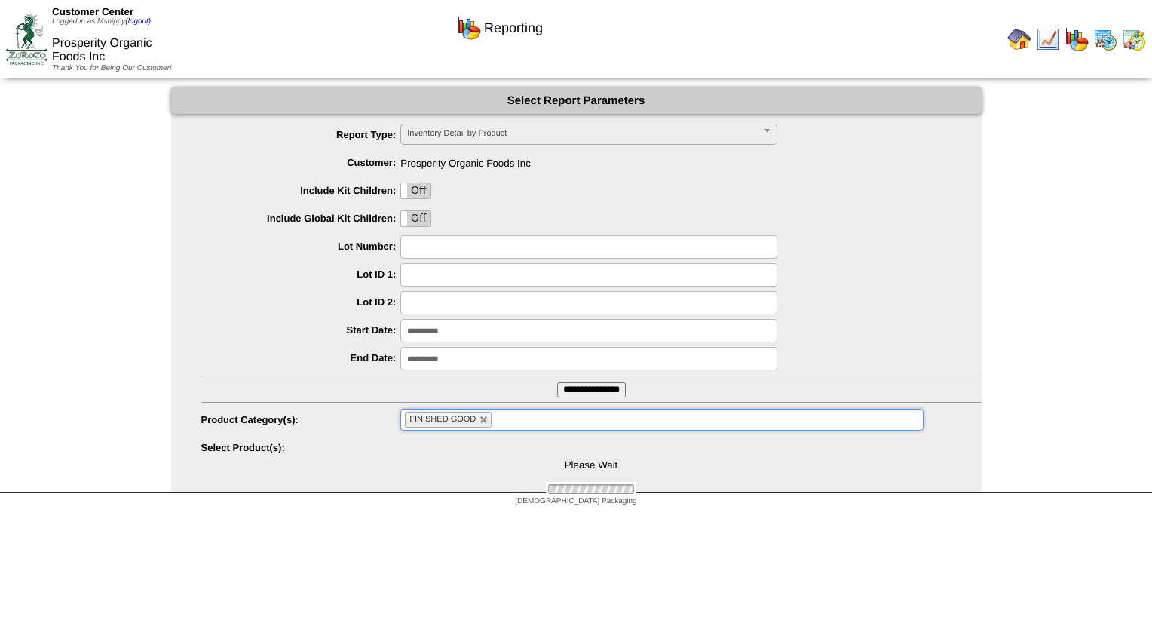
click at [574, 396] on input "**********" at bounding box center [591, 389] width 69 height 15
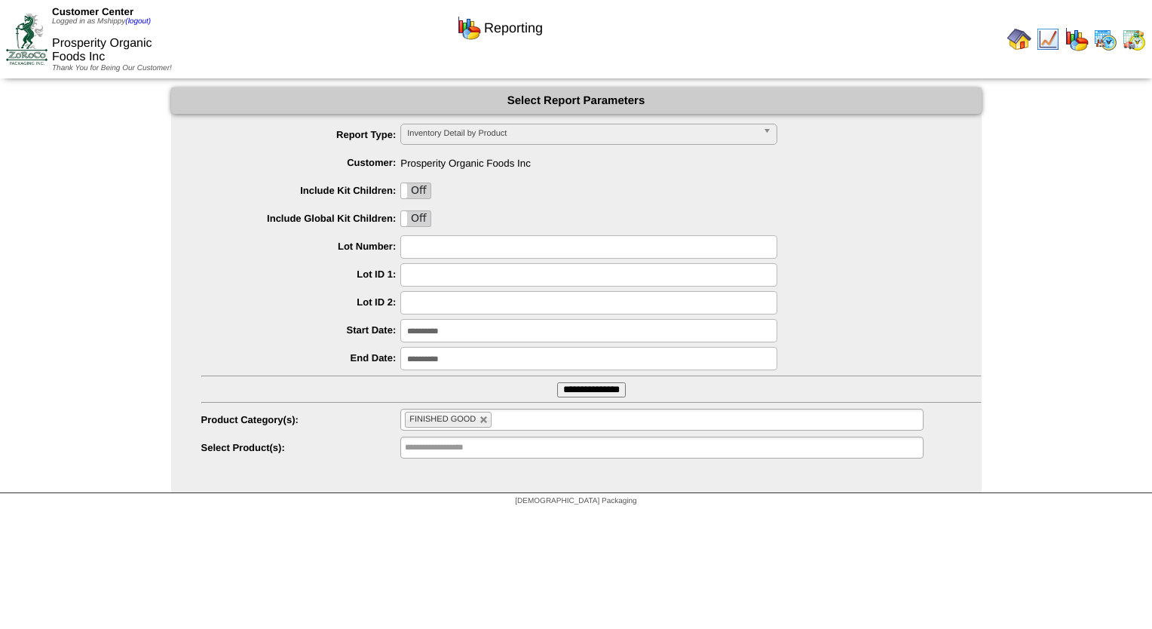
click at [597, 389] on input "**********" at bounding box center [591, 389] width 69 height 15
click at [480, 130] on span "Inventory Detail by Product" at bounding box center [582, 133] width 350 height 18
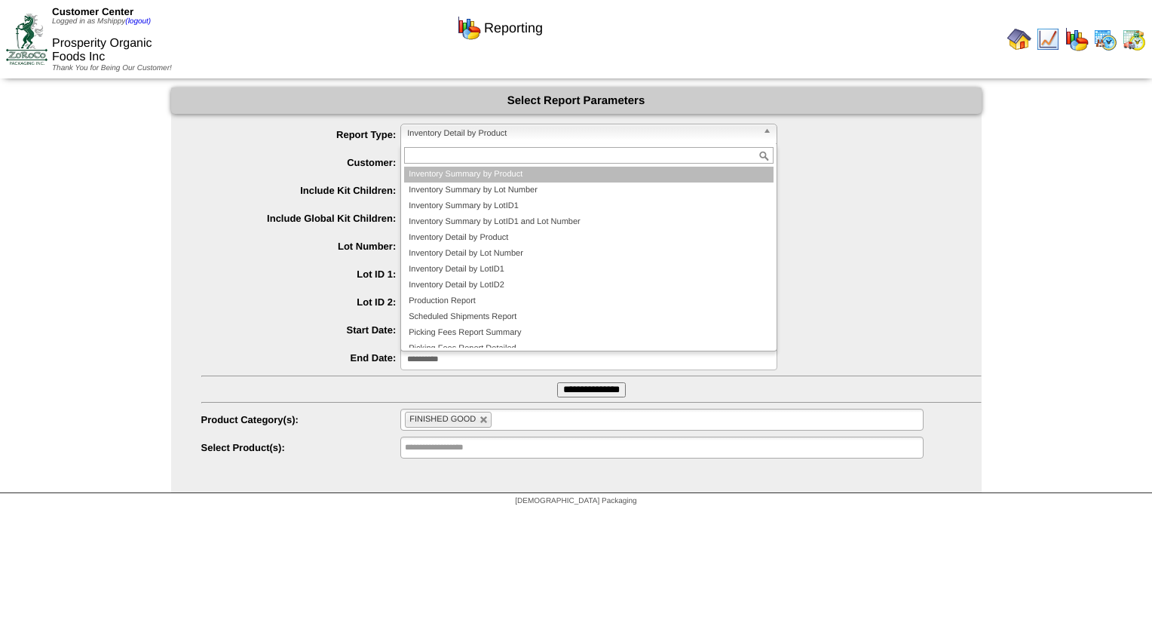
click at [526, 176] on li "Inventory Summary by Product" at bounding box center [588, 175] width 369 height 16
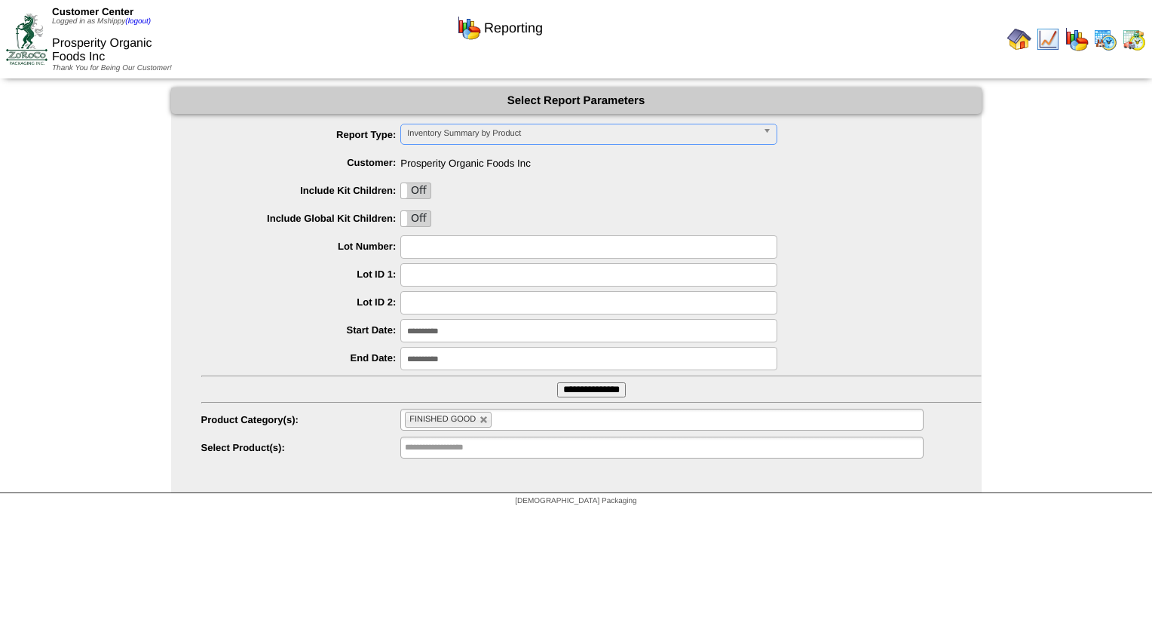
click at [589, 391] on input "**********" at bounding box center [591, 389] width 69 height 15
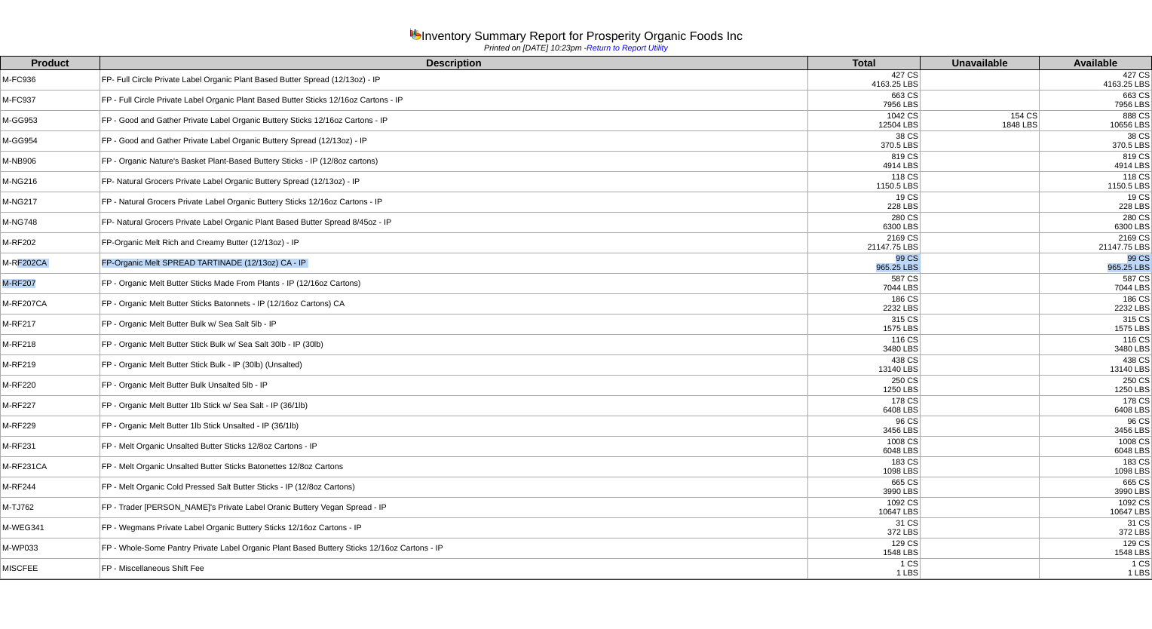
drag, startPoint x: 17, startPoint y: 261, endPoint x: 84, endPoint y: 278, distance: 68.6
click at [84, 278] on tbody "Product Description Total Unavailable Available M-FC936 FP- Full Circle Private…" at bounding box center [576, 318] width 1151 height 522
